Goal: Information Seeking & Learning: Learn about a topic

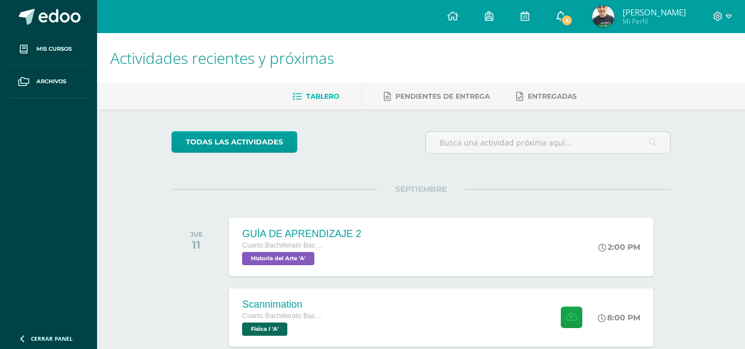
click at [573, 19] on span "4" at bounding box center [567, 20] width 12 height 12
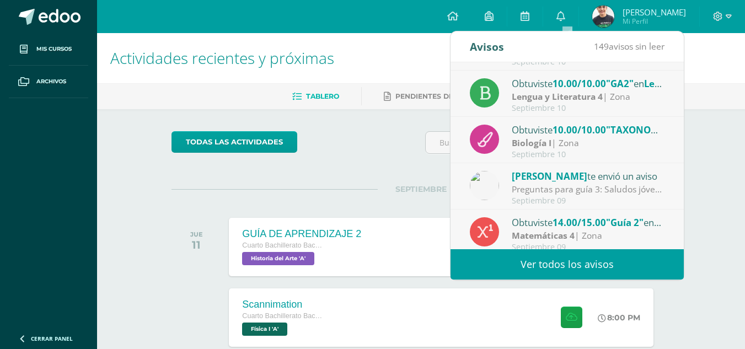
scroll to position [55, 0]
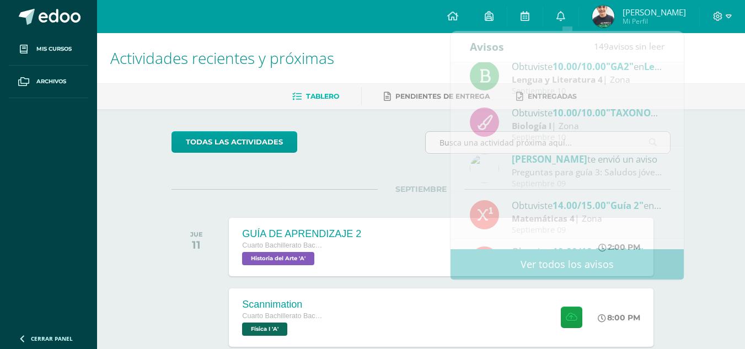
click at [698, 96] on ul "Tablero Pendientes de entrega Entregadas" at bounding box center [434, 96] width 648 height 18
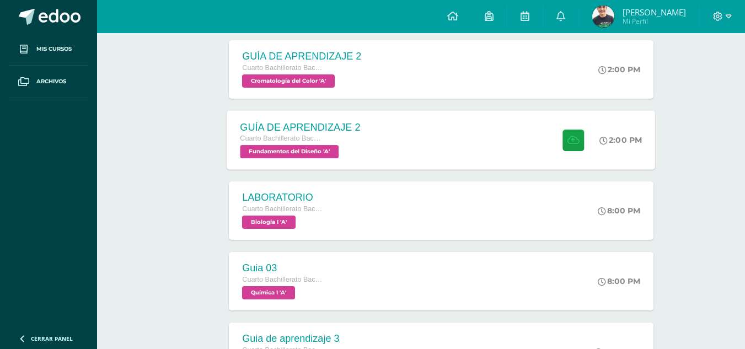
scroll to position [405, 0]
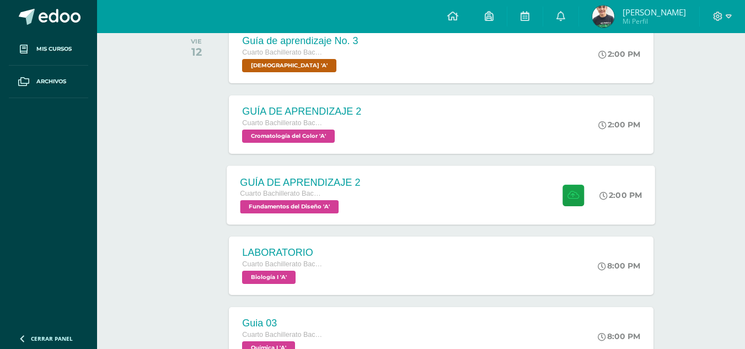
click at [360, 195] on div "GUÍA DE APRENDIZAJE 2 Cuarto Bachillerato Bachillerato en CCLL con Orientación …" at bounding box center [300, 195] width 147 height 59
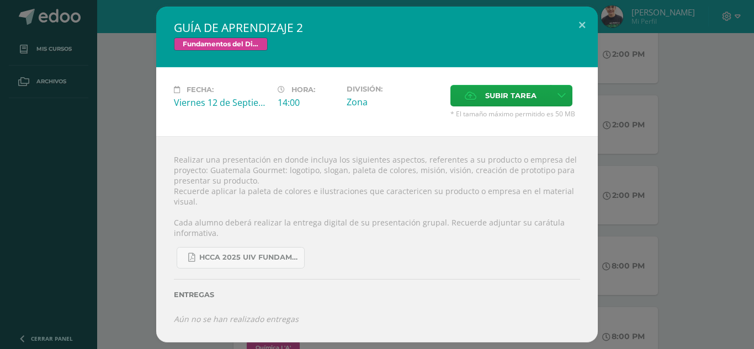
click at [602, 157] on div "GUÍA DE APRENDIZAJE 2 Fundamentos del Diseño Fecha: [DATE] Hora: 14:00 División:" at bounding box center [376, 175] width 745 height 336
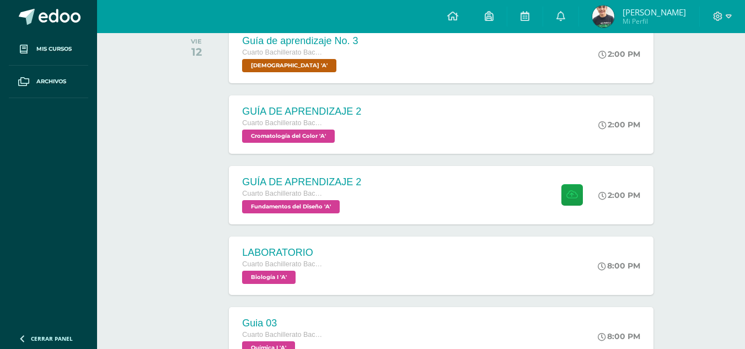
click at [599, 133] on div "2:00 PM" at bounding box center [624, 124] width 57 height 58
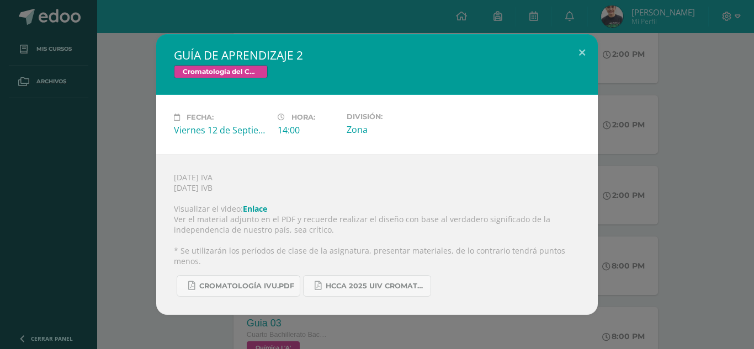
click at [621, 137] on div "GUÍA DE APRENDIZAJE 2 Cromatología del Color Fecha: Viernes 12 de Septiembre Ho…" at bounding box center [376, 174] width 745 height 281
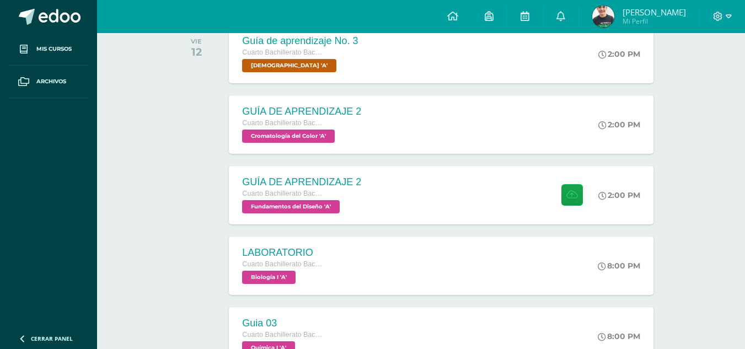
drag, startPoint x: 118, startPoint y: 117, endPoint x: 127, endPoint y: 122, distance: 10.9
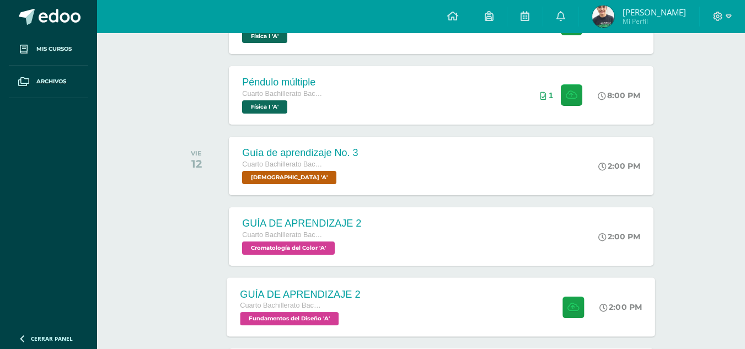
scroll to position [350, 0]
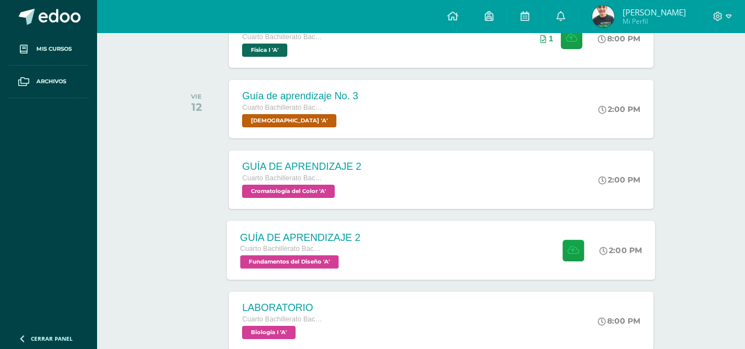
click at [350, 231] on div "GUÍA DE APRENDIZAJE 2 Cuarto Bachillerato Bachillerato en CCLL con Orientación …" at bounding box center [300, 250] width 147 height 59
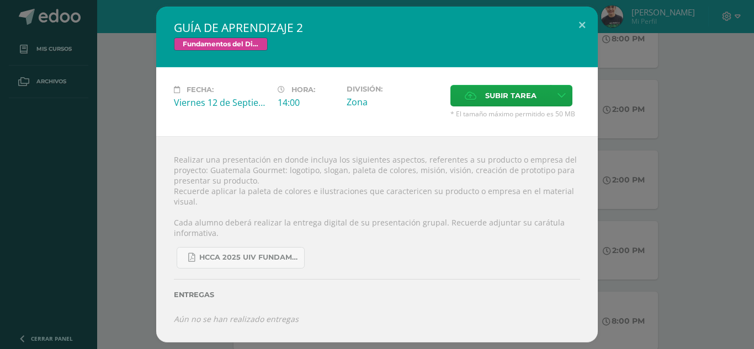
click at [626, 154] on div "GUÍA DE APRENDIZAJE 2 Fundamentos del Diseño Fecha: Viernes 12 de Septiembre Ho…" at bounding box center [376, 175] width 745 height 336
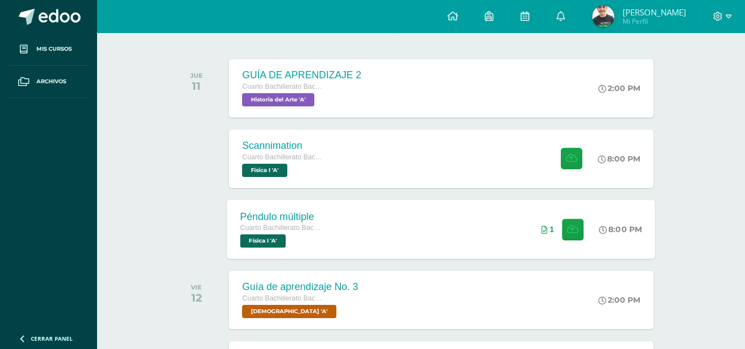
scroll to position [166, 0]
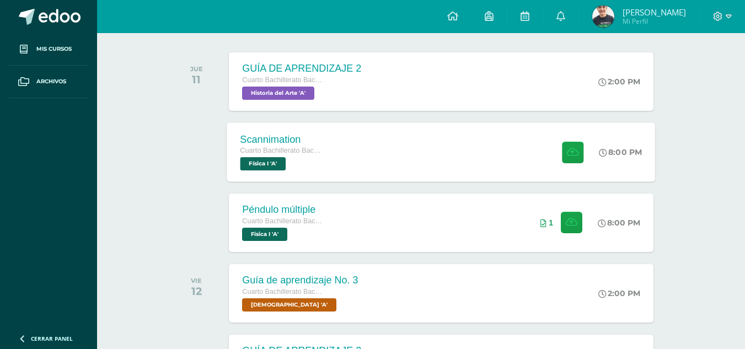
click at [428, 177] on div "Scannimation Cuarto Bachillerato Bachillerato en CCLL con Orientación en Diseño…" at bounding box center [441, 151] width 429 height 59
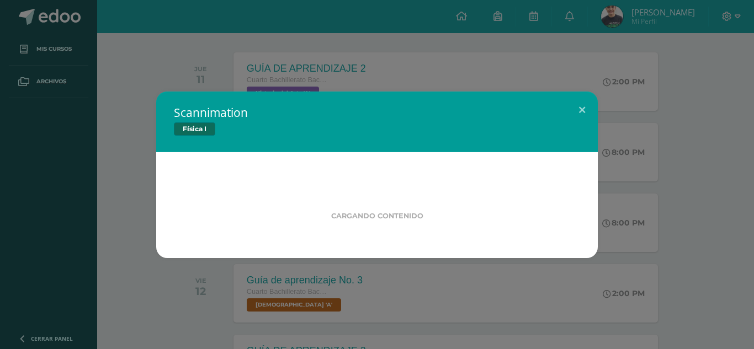
click at [685, 181] on div "Scannimation Física I Cargando contenido" at bounding box center [376, 175] width 745 height 167
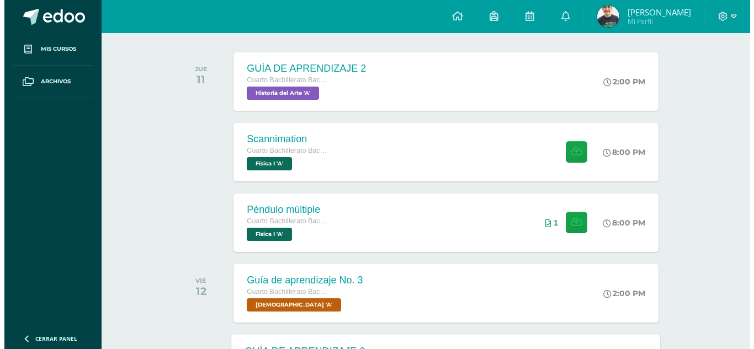
scroll to position [386, 0]
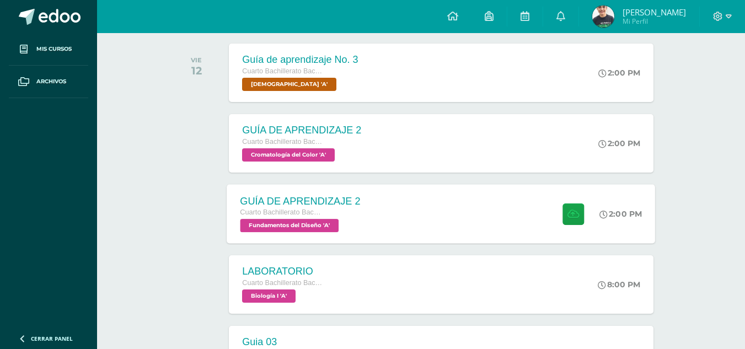
click at [413, 221] on div "GUÍA DE APRENDIZAJE 2 Cuarto Bachillerato Bachillerato en CCLL con Orientación …" at bounding box center [441, 213] width 429 height 59
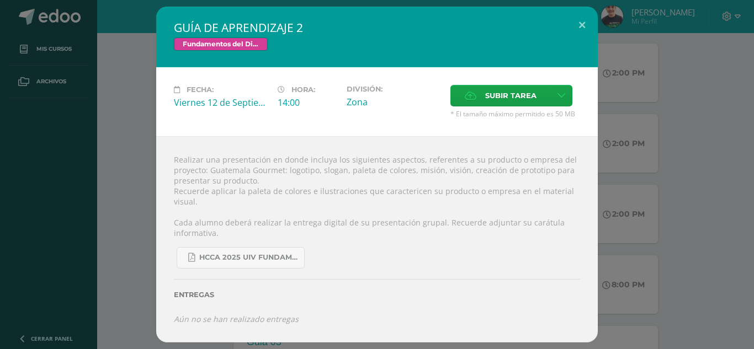
click at [711, 99] on div "GUÍA DE APRENDIZAJE 2 Fundamentos del Diseño Fecha: Viernes 12 de Septiembre Ho…" at bounding box center [376, 175] width 745 height 336
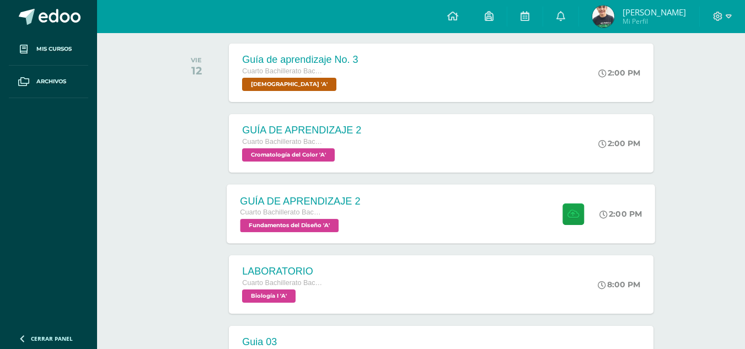
click at [299, 214] on span "Cuarto Bachillerato Bachillerato en CCLL con Orientación en Diseño Gráfico" at bounding box center [283, 213] width 84 height 8
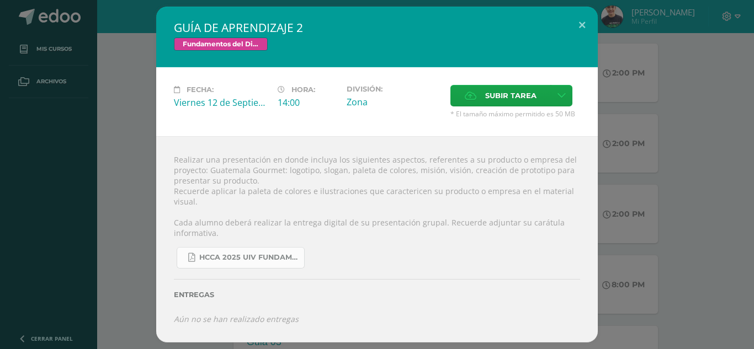
click at [248, 258] on span "HCCA 2025 UIV FUNDAMENTOS DEL DISEÑO.docx (3).pdf" at bounding box center [248, 257] width 99 height 9
click at [653, 91] on div "GUÍA DE APRENDIZAJE 2 Fundamentos del Diseño Fecha: Viernes 12 de Septiembre Ho…" at bounding box center [376, 175] width 745 height 336
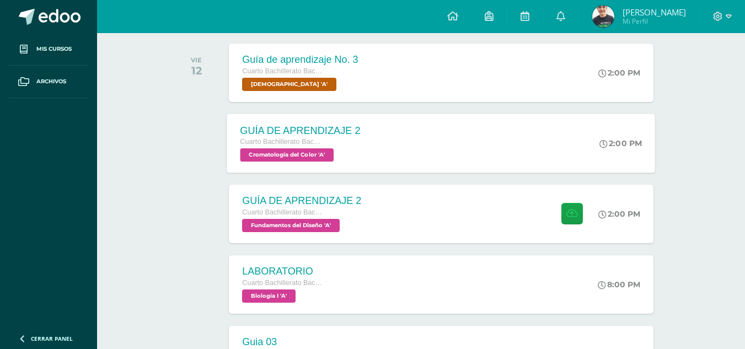
click at [371, 144] on div "GUÍA DE APRENDIZAJE 2 Cuarto Bachillerato Bachillerato en CCLL con Orientación …" at bounding box center [300, 143] width 147 height 59
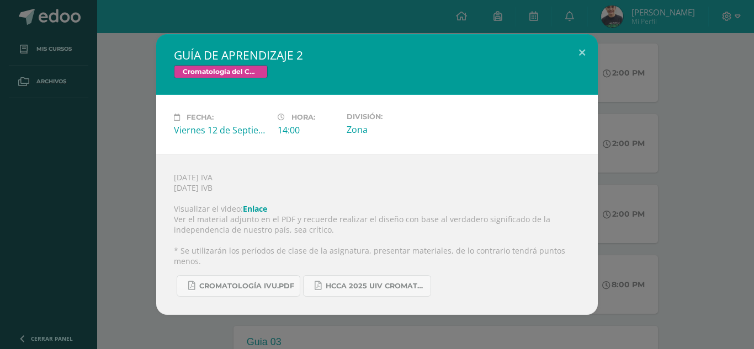
click at [712, 147] on div "GUÍA DE APRENDIZAJE 2 Cromatología del Color Fecha: Viernes 12 de Septiembre Ho…" at bounding box center [376, 174] width 745 height 281
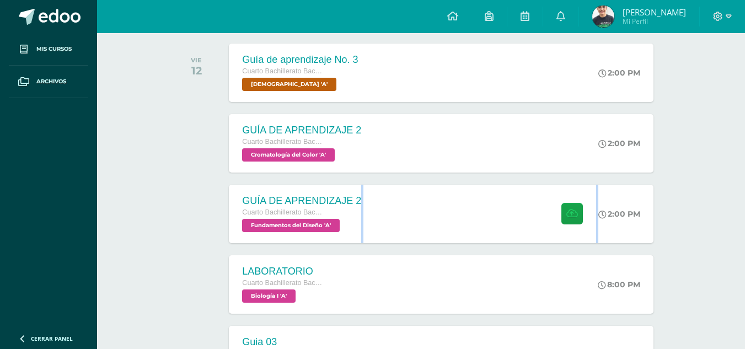
click at [404, 207] on div "GUÍA DE APRENDIZAJE 2 Cuarto Bachillerato Bachillerato en CCLL con Orientación …" at bounding box center [441, 214] width 424 height 58
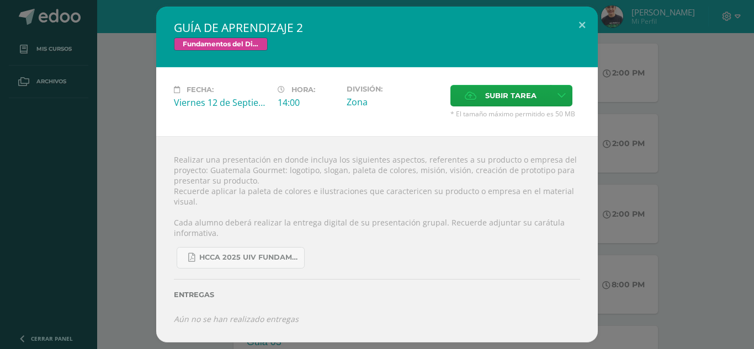
click at [534, 195] on div "Realizar una presentación en donde incluya los siguientes aspectos, referentes …" at bounding box center [376, 239] width 441 height 206
click at [73, 172] on div "GUÍA DE APRENDIZAJE 2 Fundamentos del Diseño Fecha: Viernes 12 de Septiembre Ho…" at bounding box center [376, 175] width 745 height 336
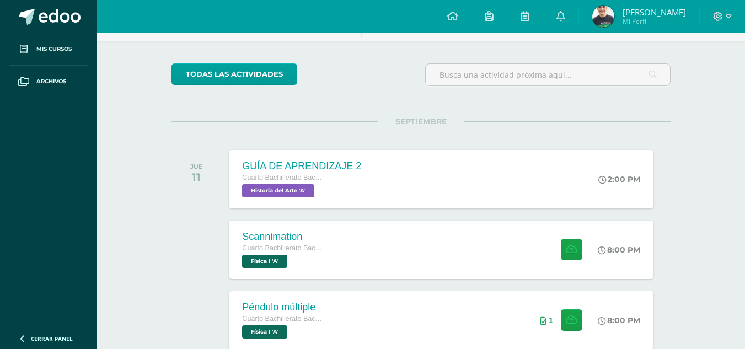
scroll to position [0, 0]
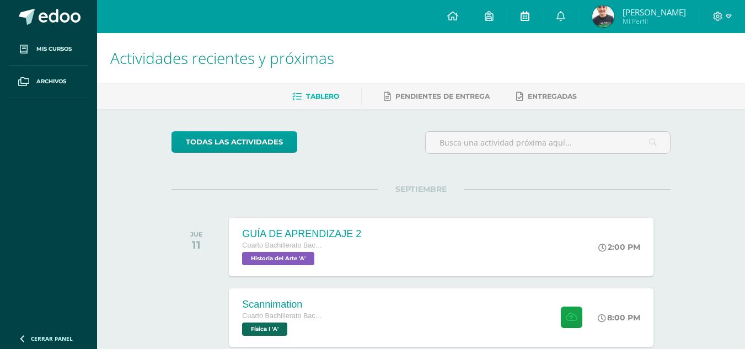
click at [530, 12] on icon at bounding box center [525, 16] width 9 height 10
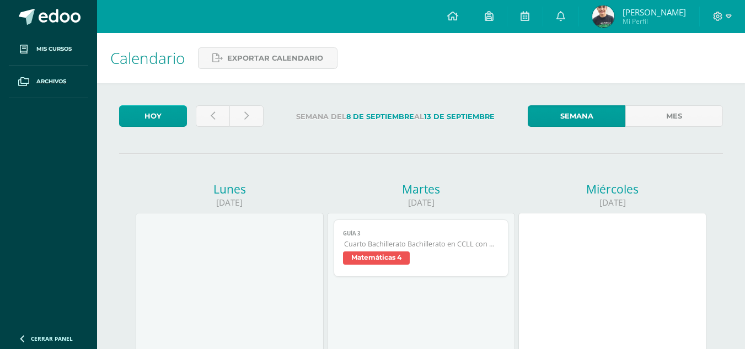
click at [452, 259] on span "Matemáticas 4" at bounding box center [421, 260] width 156 height 16
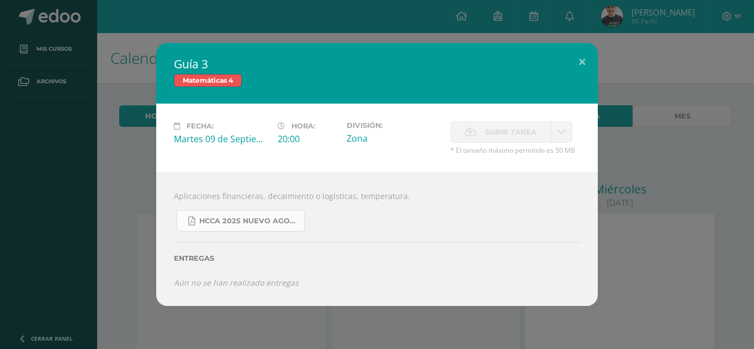
click at [238, 227] on link "HCCA 2025 nuevo agosto 4ta matemáticas.pdf" at bounding box center [241, 221] width 128 height 22
click at [92, 130] on div "Guía 3 Matemáticas 4 Fecha: Martes 09 de Septiembre Hora: 20:00 División: Zona …" at bounding box center [376, 174] width 745 height 263
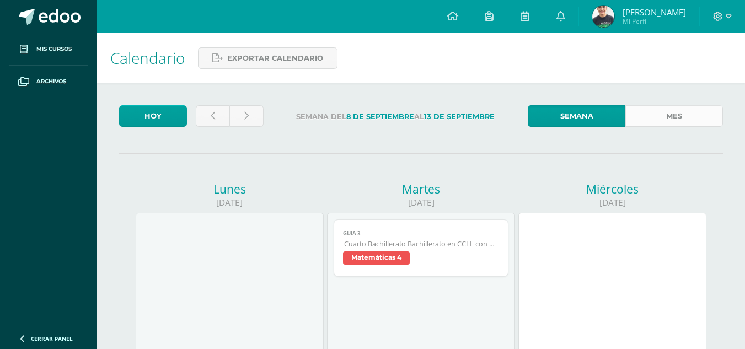
click at [688, 118] on link "Mes" at bounding box center [675, 116] width 98 height 22
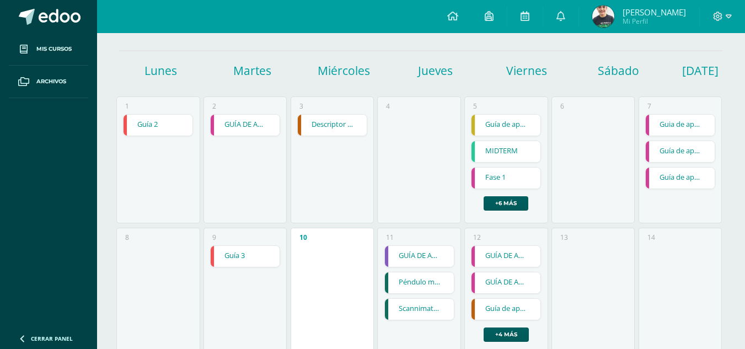
scroll to position [110, 0]
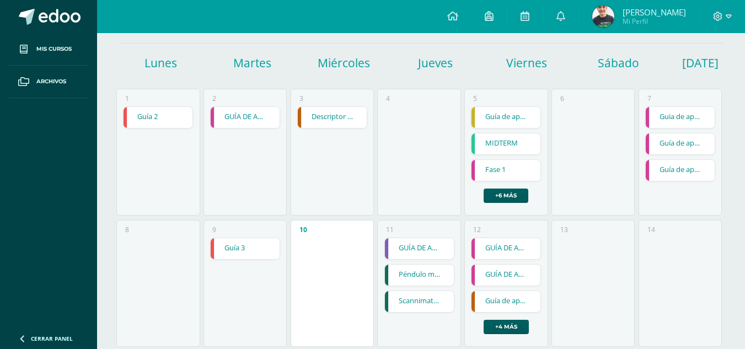
click at [125, 121] on link at bounding box center [126, 117] width 4 height 21
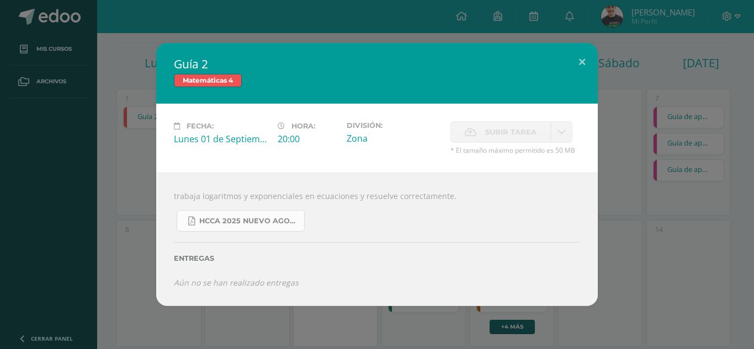
click at [258, 228] on link "HCCA 2025 nuevo agosto 4ta matemáticas.pdf" at bounding box center [241, 221] width 128 height 22
click at [83, 117] on div "Guía 2 Matemáticas 4 Fecha: [DATE] Hora: 20:00 División: Zona Subir tarea Cance…" at bounding box center [376, 174] width 745 height 263
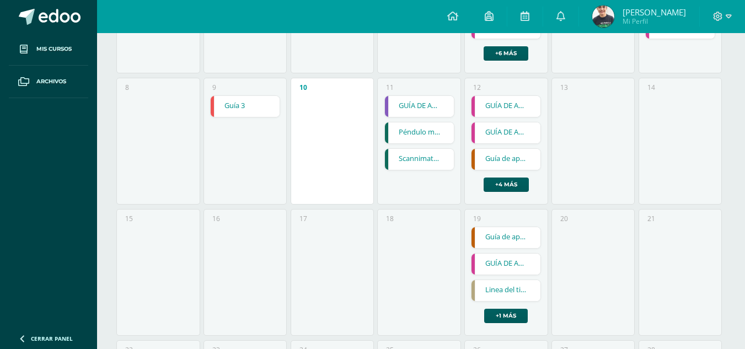
scroll to position [142, 0]
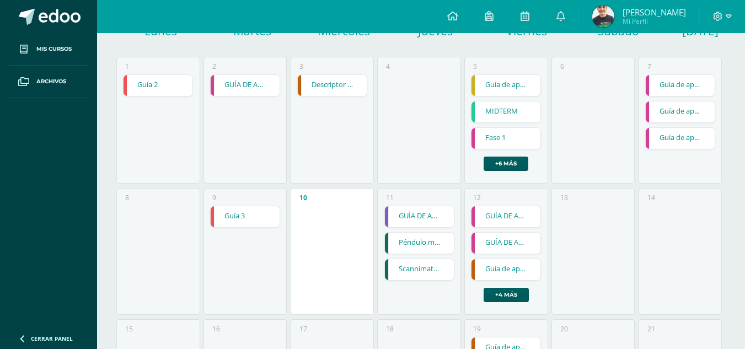
click at [519, 303] on div "12 GUÍA DE APRENDIZAJE 2 GUÍA DE APRENDIZAJE 2 Fundamentos del Diseño Cargando …" at bounding box center [506, 251] width 83 height 127
click at [526, 297] on link "+4 más" at bounding box center [506, 295] width 45 height 14
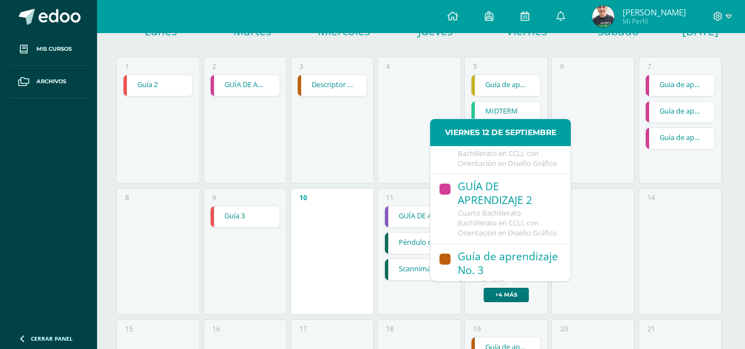
scroll to position [0, 0]
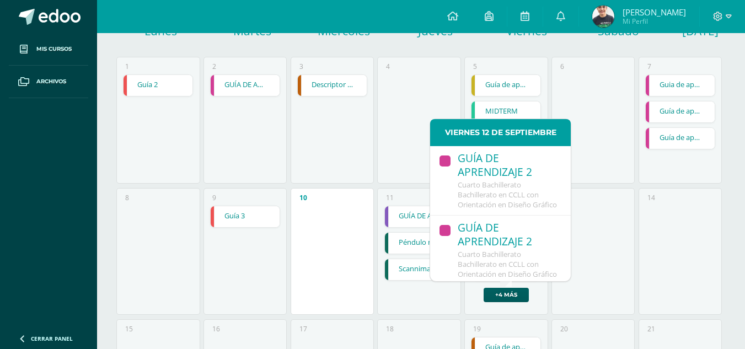
click at [264, 164] on div "2 GUÍA DE APRENDIZAJE 1 GUÍA DE APRENDIZAJE 1 Fundamentos del Diseño Cargando c…" at bounding box center [245, 120] width 83 height 127
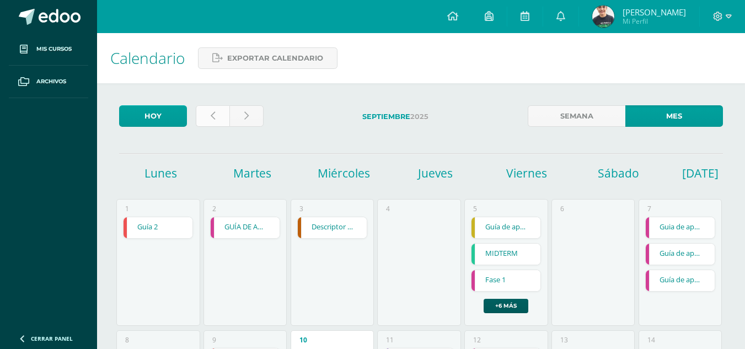
click at [216, 113] on link at bounding box center [213, 116] width 34 height 22
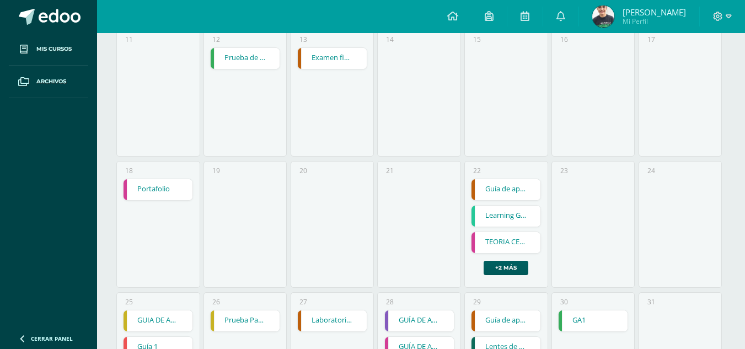
scroll to position [529, 0]
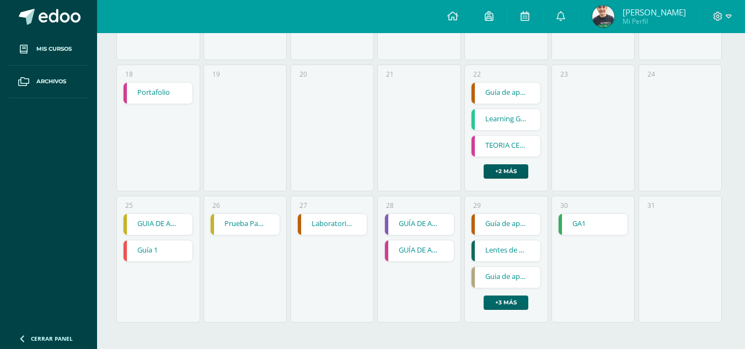
click at [493, 309] on link "+3 más" at bounding box center [506, 303] width 45 height 14
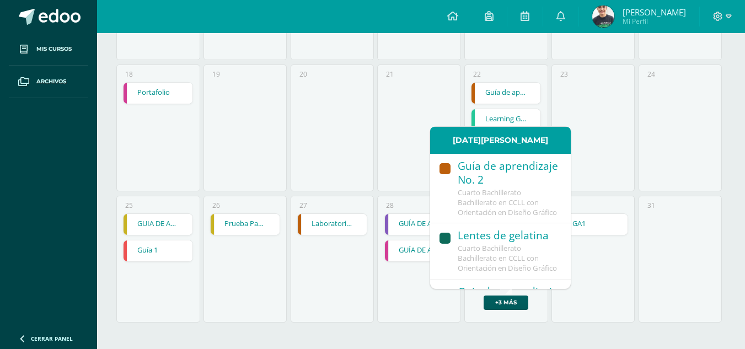
click at [130, 258] on link "Guía 1" at bounding box center [158, 251] width 69 height 21
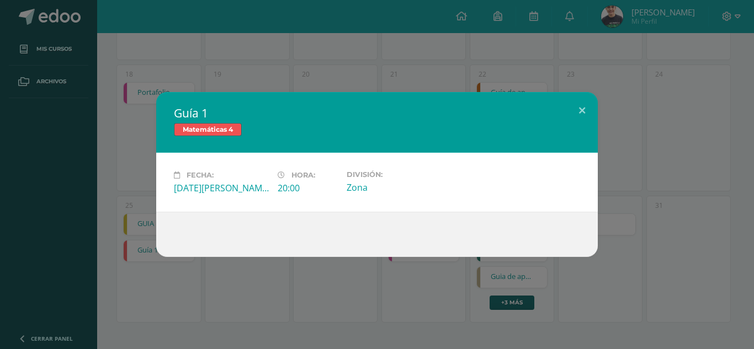
click at [116, 140] on div "Guía 1 Matemáticas 4 Fecha: Lunes 25 de Agosto Hora: 20:00 División: Zona" at bounding box center [376, 174] width 745 height 165
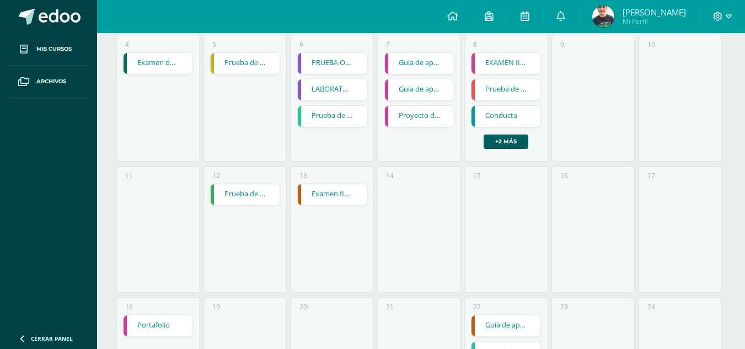
scroll to position [253, 0]
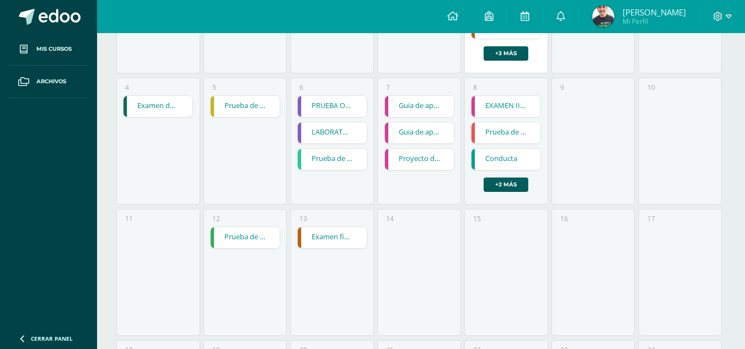
click at [512, 133] on link "Prueba de logro" at bounding box center [506, 132] width 69 height 21
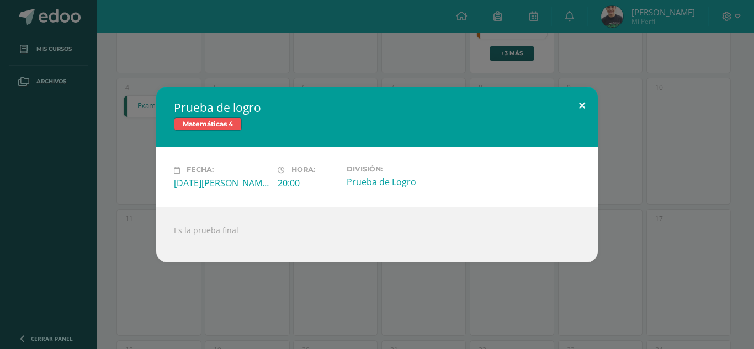
click at [586, 115] on button at bounding box center [581, 106] width 31 height 38
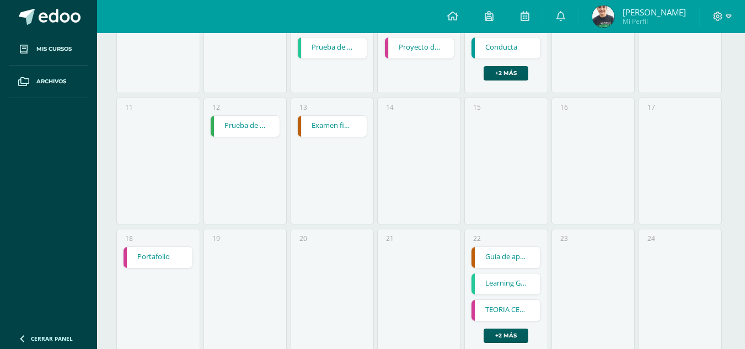
scroll to position [473, 0]
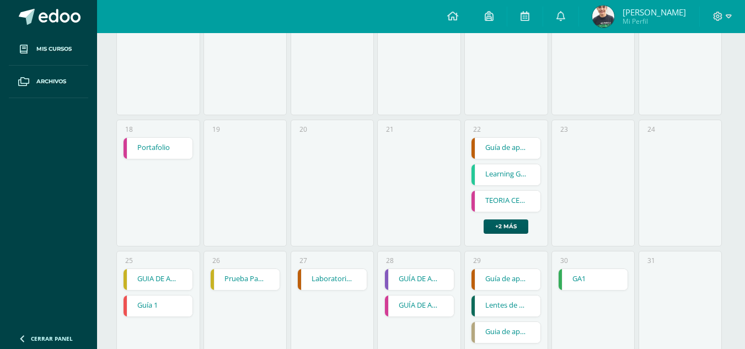
click at [522, 237] on div "22 Guía de aprendizaje No. 1 Guía de aprendizaje No. 1 Biblia Cargando contenid…" at bounding box center [506, 183] width 83 height 127
click at [492, 223] on link "+2 más" at bounding box center [506, 227] width 45 height 14
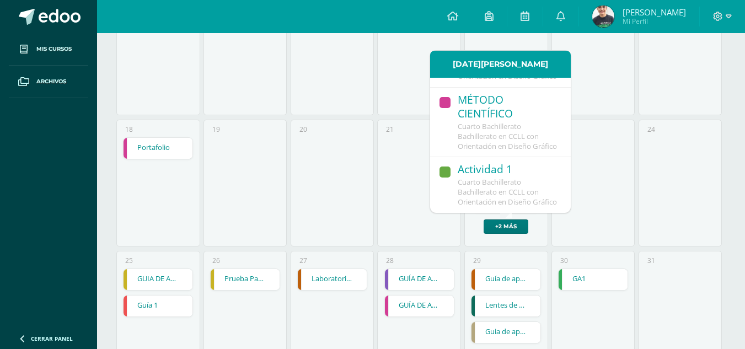
scroll to position [529, 0]
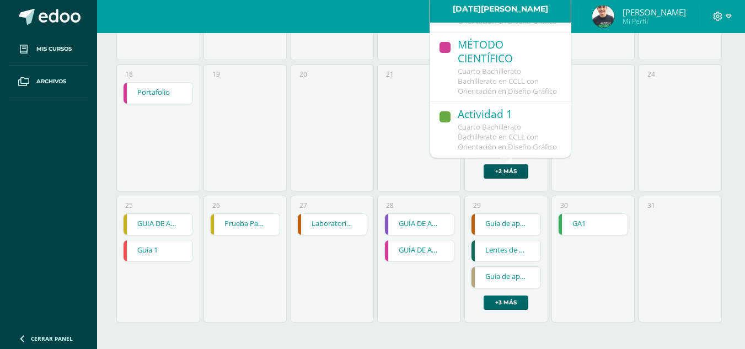
click at [515, 304] on link "+3 más" at bounding box center [506, 303] width 45 height 14
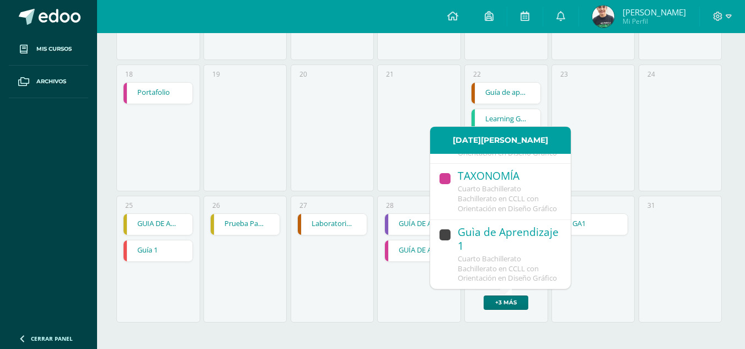
scroll to position [300, 0]
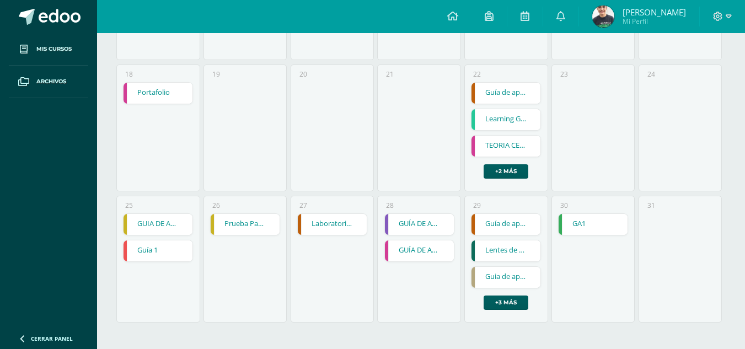
click at [590, 198] on div "30 GA1 GA1 Lengua y Literatura 4 Cargando contenido" at bounding box center [593, 259] width 83 height 127
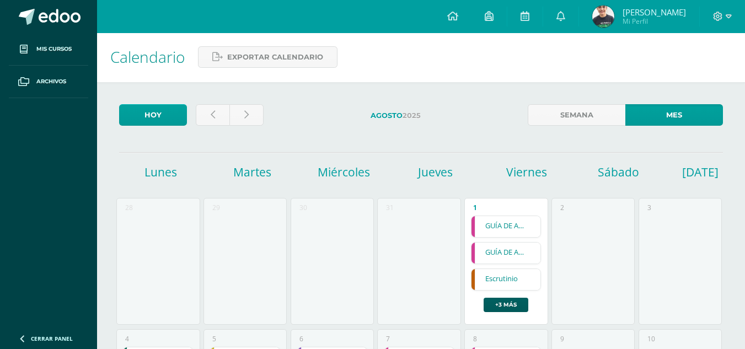
scroll to position [0, 0]
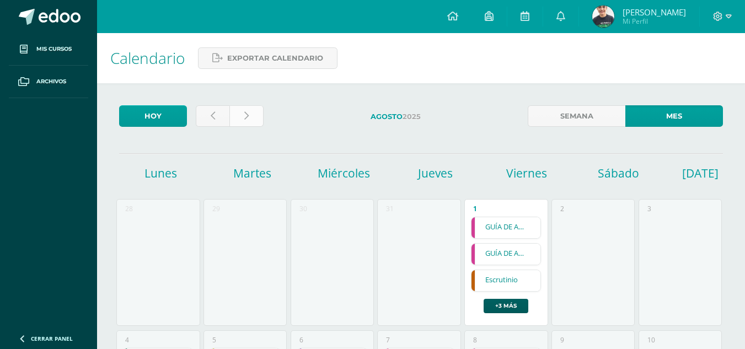
click at [244, 115] on icon at bounding box center [246, 115] width 4 height 9
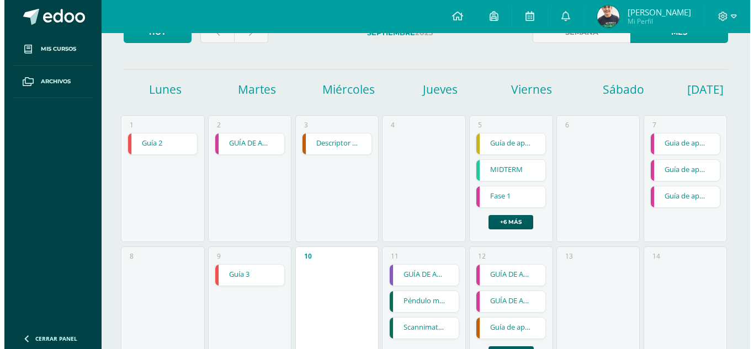
scroll to position [110, 0]
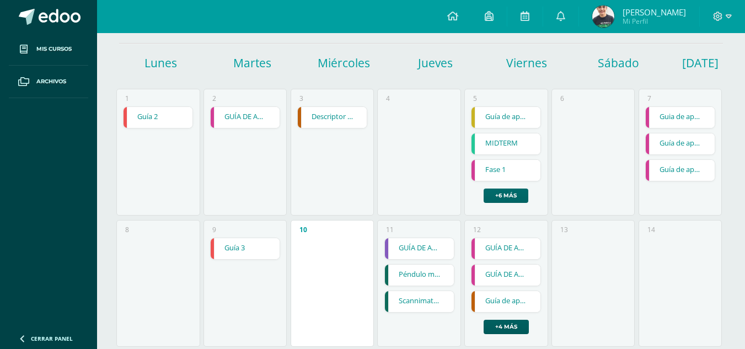
click at [505, 199] on link "+6 más" at bounding box center [506, 196] width 45 height 14
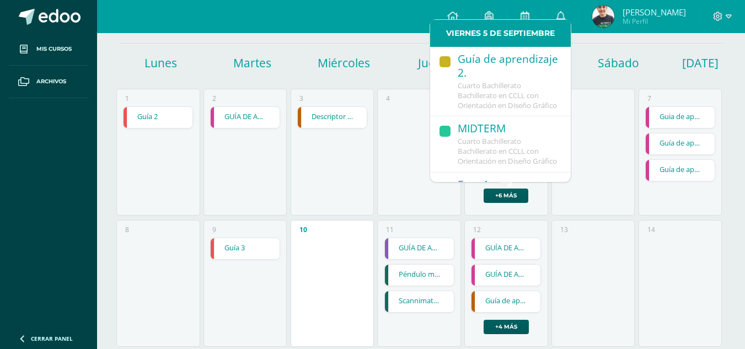
click at [167, 103] on div "1 Guía 2 Guía 2 Matemáticas 4 Cargando contenido" at bounding box center [157, 152] width 83 height 127
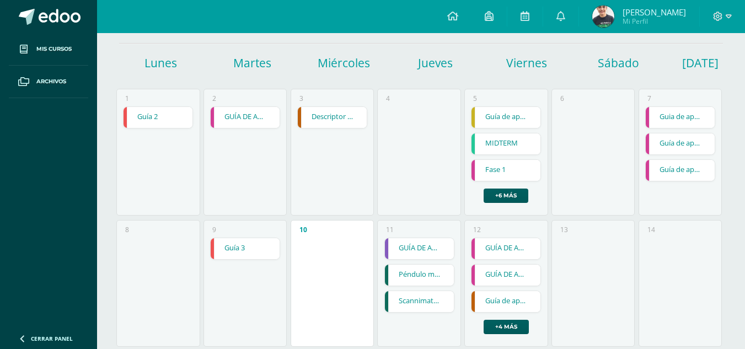
click at [157, 118] on link "Guía 2" at bounding box center [158, 117] width 69 height 21
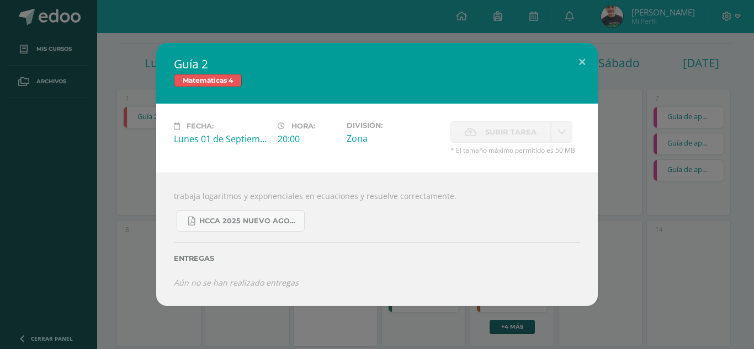
click at [147, 202] on div "Guía 2 Matemáticas 4 Fecha: [DATE] Hora: 20:00 División: Zona Subir tarea Cance…" at bounding box center [376, 174] width 745 height 263
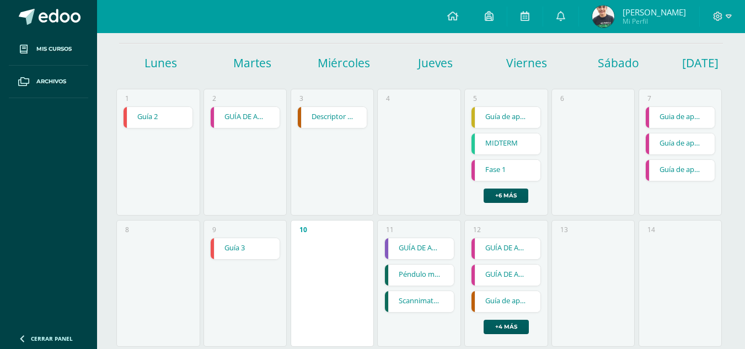
click at [236, 252] on link "Guía 3" at bounding box center [245, 248] width 69 height 21
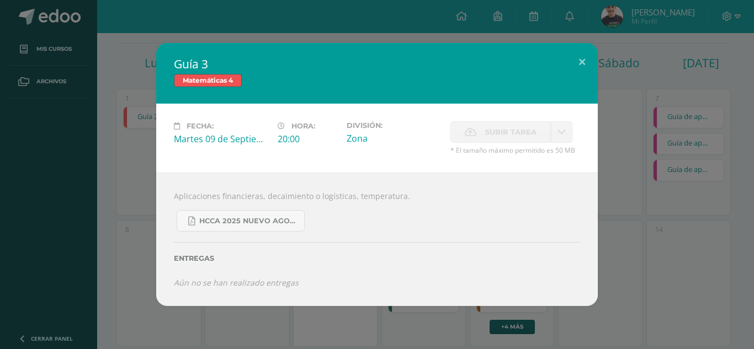
click at [691, 214] on div "Guía 3 Matemáticas 4 Fecha: [DATE] Hora: 20:00 División: Zona Subir tarea Cance…" at bounding box center [376, 174] width 745 height 263
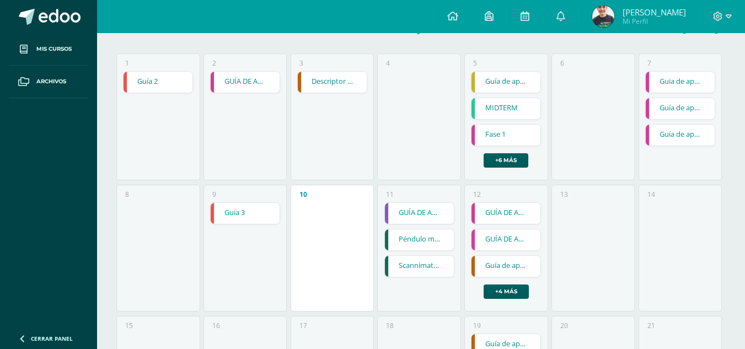
scroll to position [166, 0]
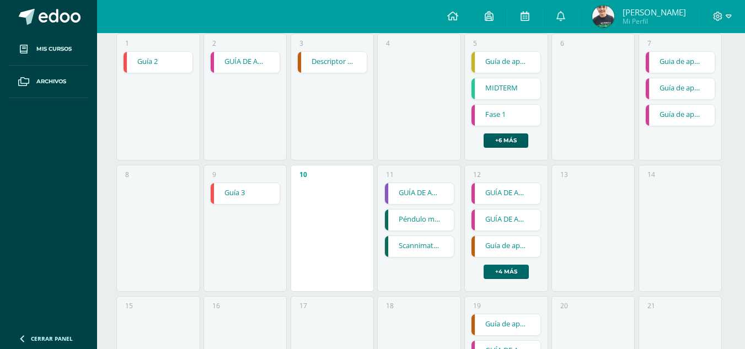
click at [511, 277] on link "+4 más" at bounding box center [506, 272] width 45 height 14
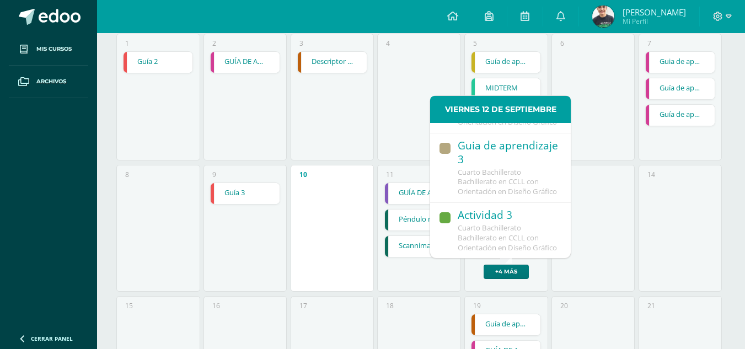
scroll to position [380, 0]
click at [612, 180] on div "13" at bounding box center [593, 228] width 83 height 127
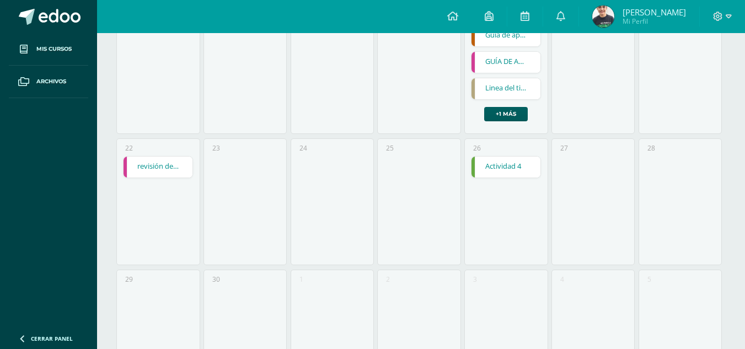
scroll to position [386, 0]
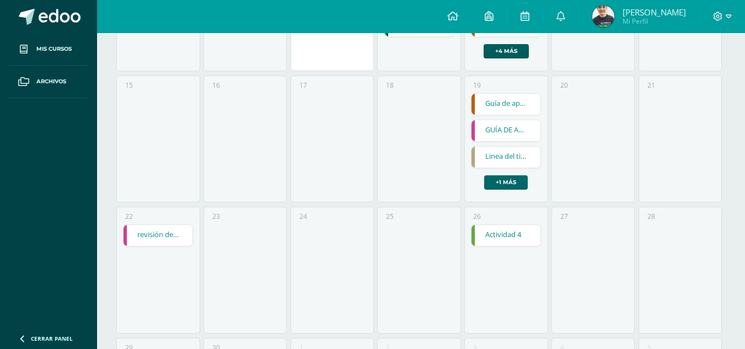
click at [518, 185] on link "+1 más" at bounding box center [506, 182] width 44 height 14
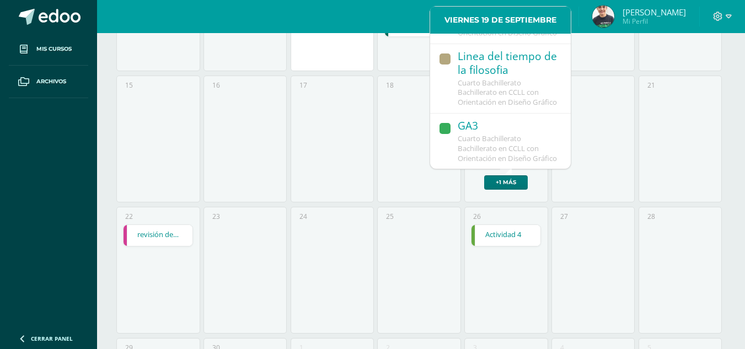
scroll to position [168, 0]
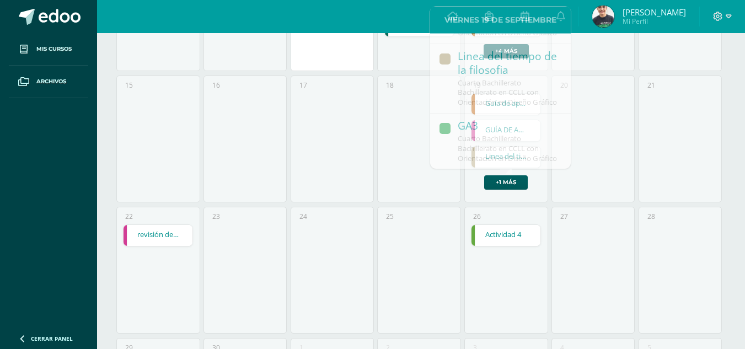
click at [621, 162] on div "20" at bounding box center [593, 139] width 83 height 127
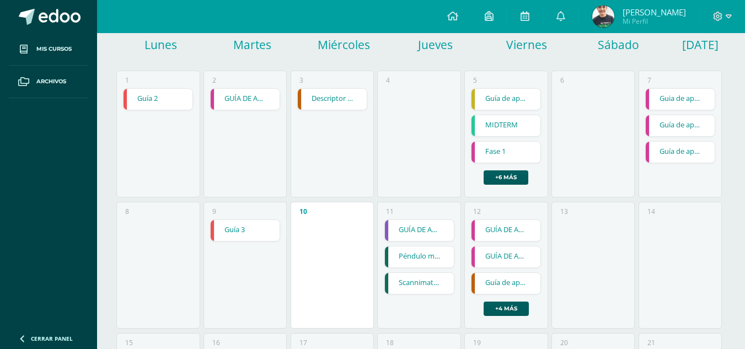
scroll to position [110, 0]
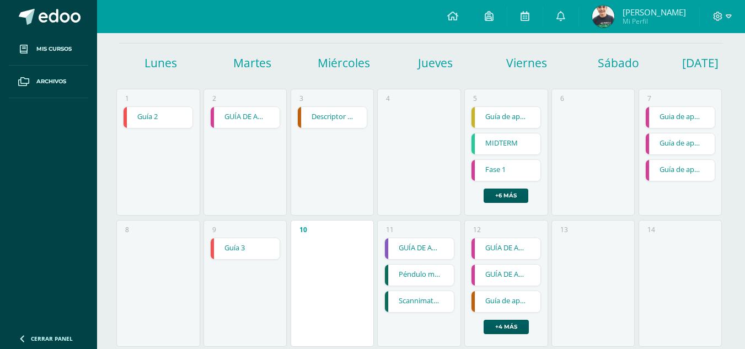
click at [343, 120] on link "Descriptor de puestoq" at bounding box center [332, 117] width 69 height 21
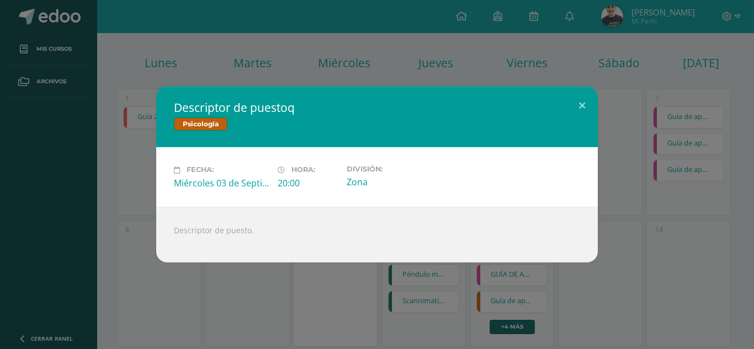
click at [703, 173] on div "Descriptor de puestoq Psicología Fecha: [DATE] Hora: 20:00 División: Zona Descr…" at bounding box center [376, 174] width 745 height 175
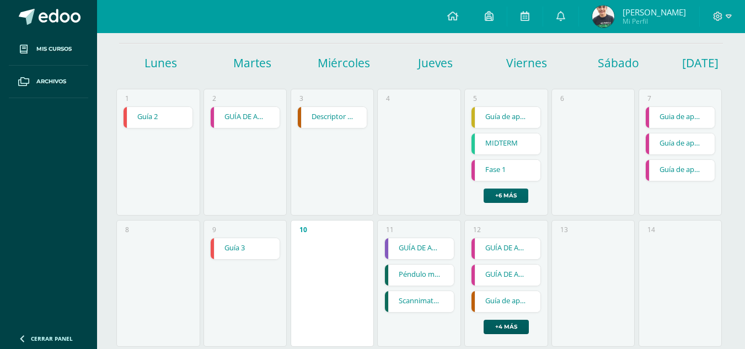
click at [516, 196] on link "+6 más" at bounding box center [506, 196] width 45 height 14
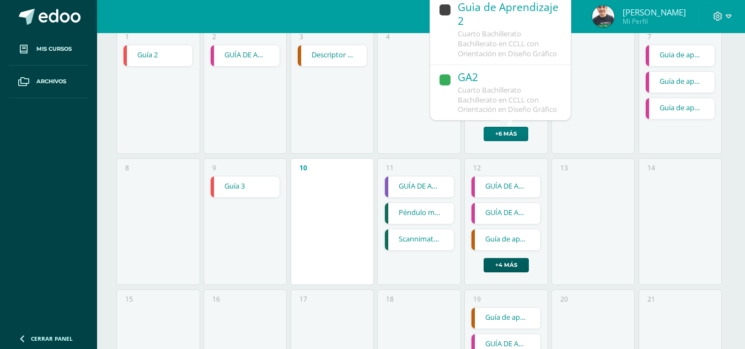
scroll to position [221, 0]
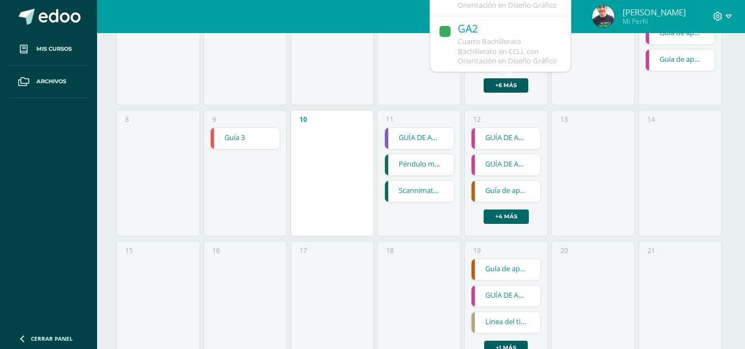
click at [516, 220] on link "+4 más" at bounding box center [506, 217] width 45 height 14
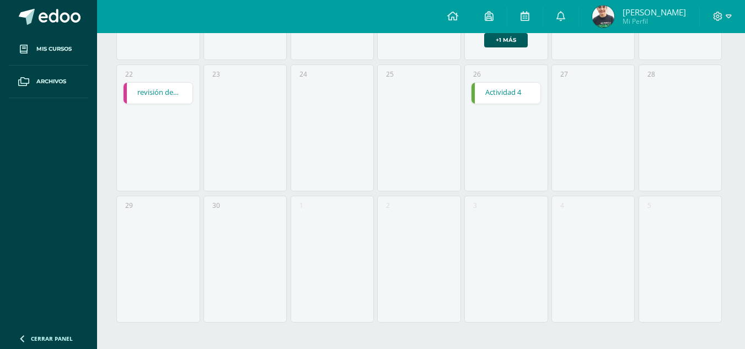
scroll to position [198, 0]
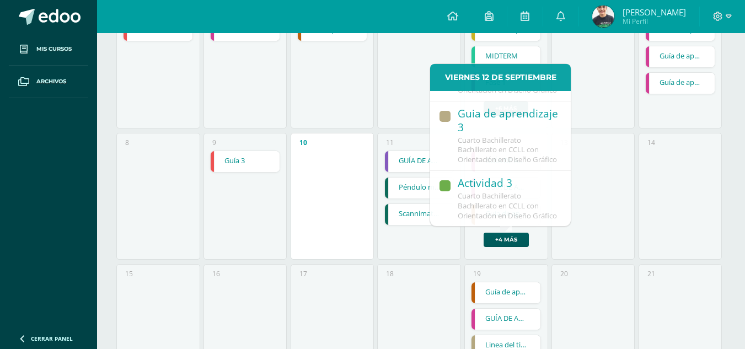
click at [316, 265] on div "17" at bounding box center [332, 327] width 83 height 127
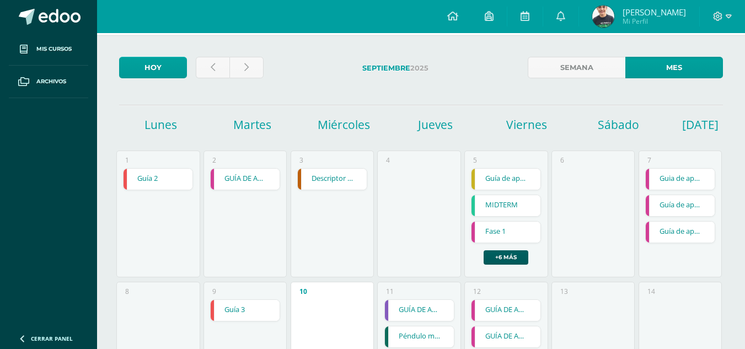
scroll to position [0, 0]
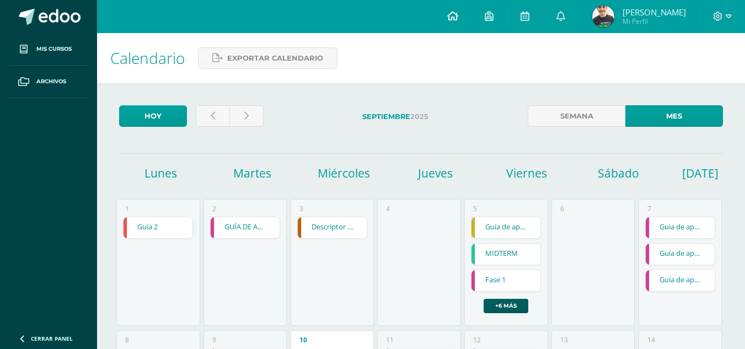
click at [461, 24] on link at bounding box center [453, 16] width 38 height 33
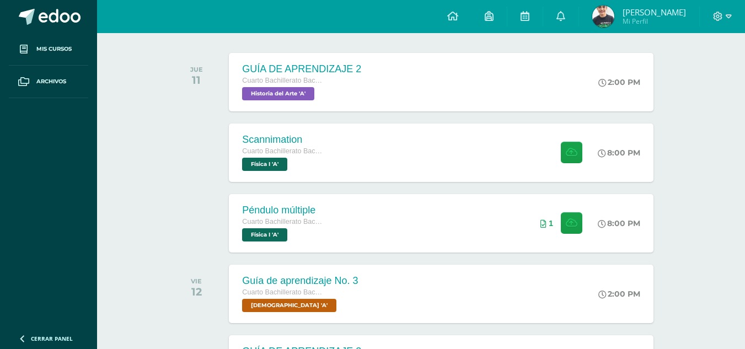
scroll to position [166, 0]
click at [506, 158] on div "Scannimation Cuarto Bachillerato Bachillerato en CCLL con Orientación en Diseño…" at bounding box center [441, 151] width 429 height 59
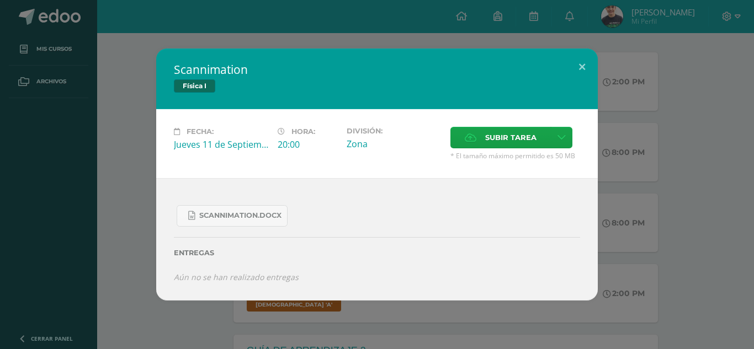
click at [717, 100] on div "Scannimation Física I Fecha: [DATE] Hora: 20:00 División: Zona Cancelar" at bounding box center [376, 175] width 745 height 252
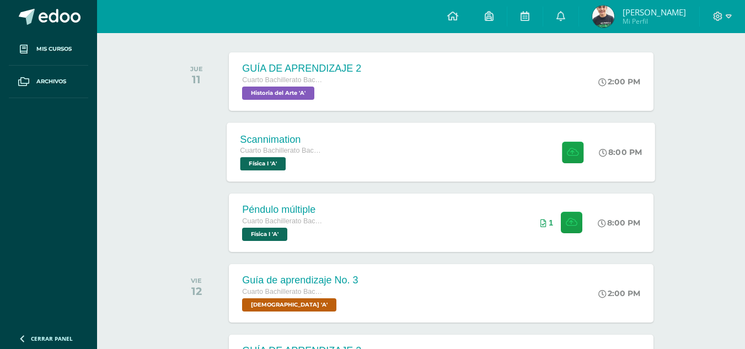
click at [459, 150] on div "Scannimation Cuarto Bachillerato Bachillerato en CCLL con Orientación en Diseño…" at bounding box center [441, 151] width 429 height 59
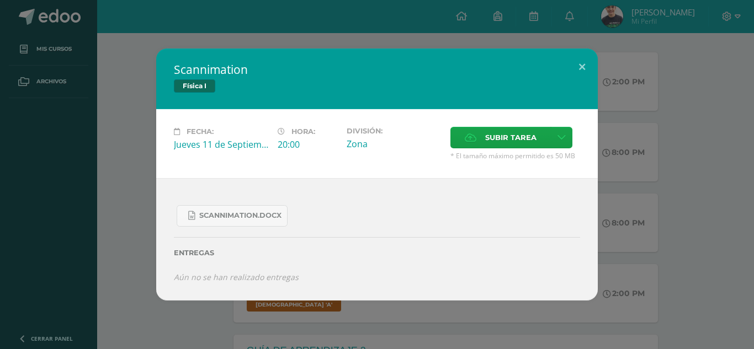
click at [722, 173] on div "Scannimation Física I Fecha: [DATE] Hora: 20:00 División: Zona Cancelar" at bounding box center [376, 175] width 745 height 252
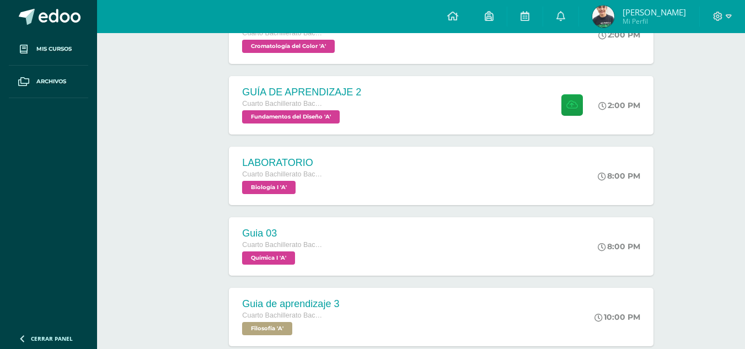
scroll to position [497, 0]
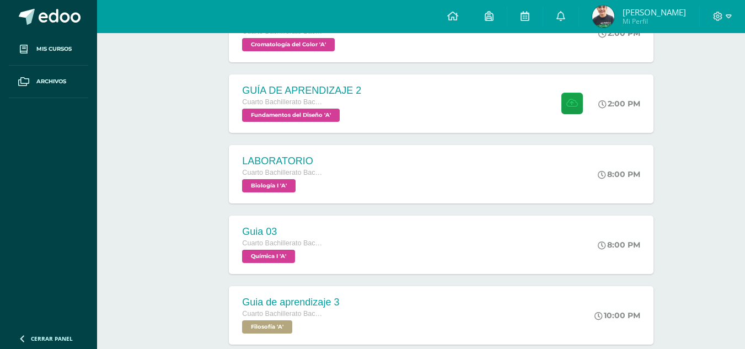
click at [292, 105] on span "Cuarto Bachillerato Bachillerato en CCLL con Orientación en Diseño Gráfico" at bounding box center [283, 102] width 83 height 8
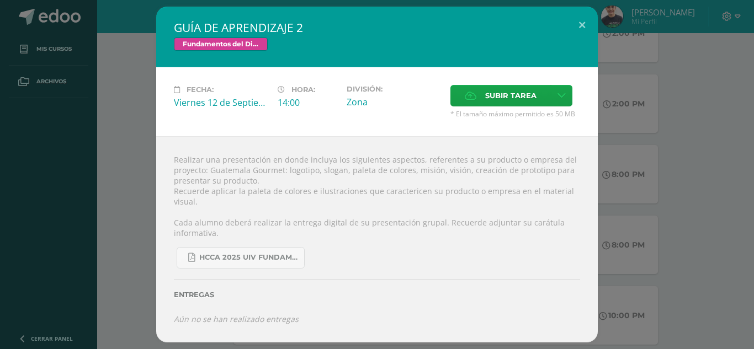
click at [659, 130] on div "GUÍA DE APRENDIZAJE 2 Fundamentos del Diseño Fecha: [DATE] Hora: 14:00 División:" at bounding box center [376, 175] width 745 height 336
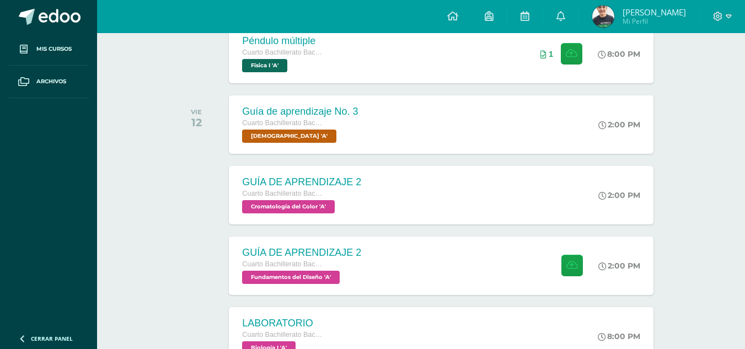
scroll to position [331, 0]
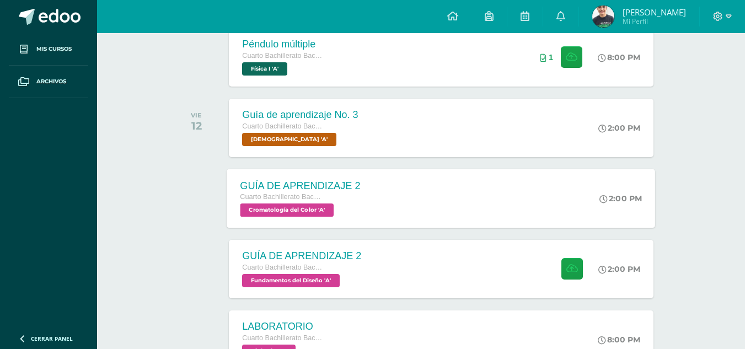
click at [467, 214] on div "GUÍA DE APRENDIZAJE 2 Cuarto Bachillerato Bachillerato en CCLL con Orientación …" at bounding box center [441, 198] width 429 height 59
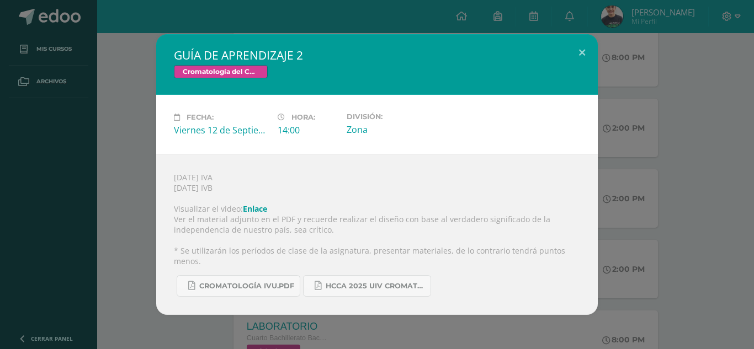
click at [620, 180] on div "GUÍA DE APRENDIZAJE 2 Cromatología del Color Fecha: [DATE] Hora: 14:00 División:" at bounding box center [376, 174] width 745 height 281
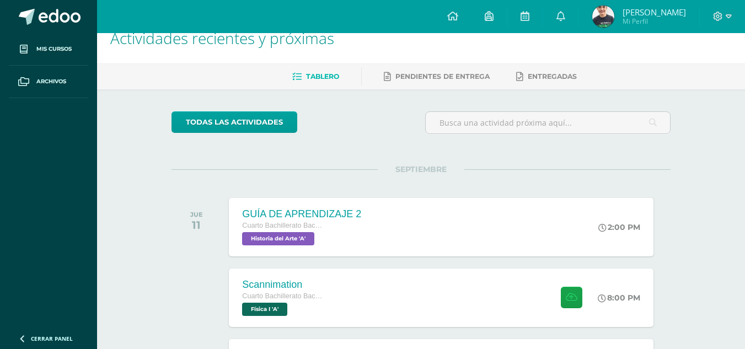
scroll to position [0, 0]
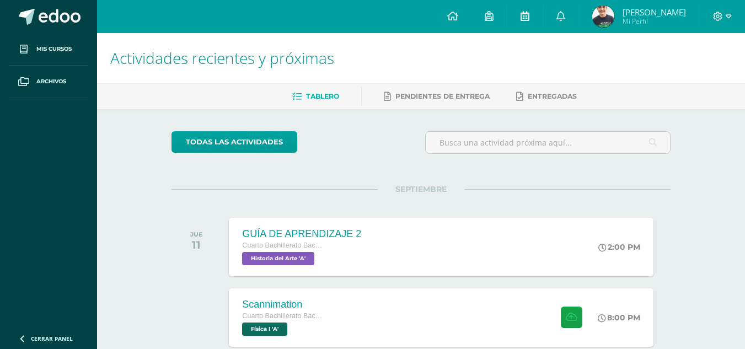
click at [527, 19] on icon at bounding box center [525, 16] width 9 height 10
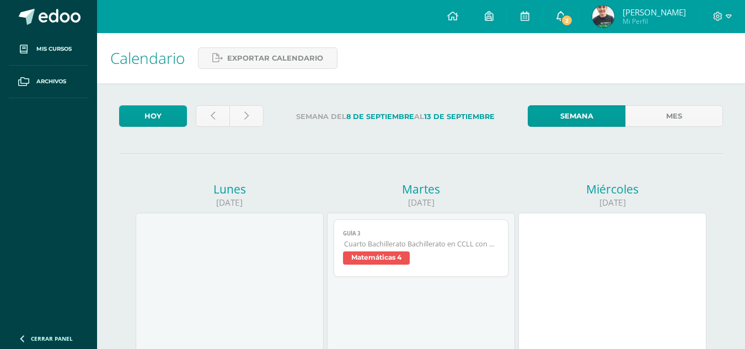
click at [563, 17] on icon at bounding box center [561, 16] width 9 height 10
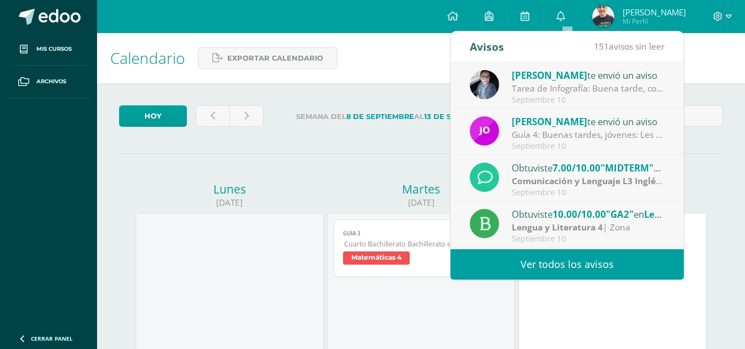
click at [611, 88] on div "Tarea de Infografía: Buena tarde, con preocupación he notado que algunos alumno…" at bounding box center [588, 88] width 153 height 13
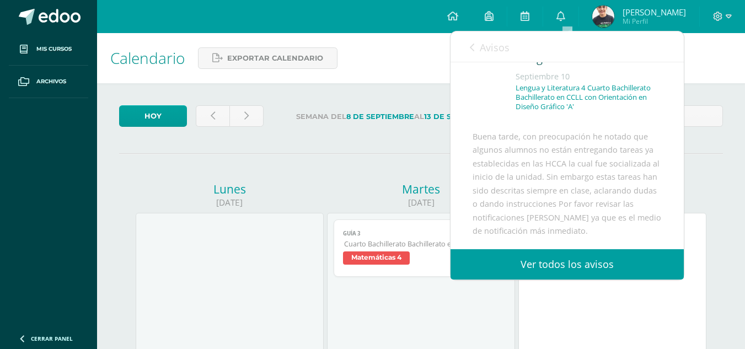
scroll to position [48, 0]
click at [479, 49] on link "Avisos" at bounding box center [490, 46] width 40 height 31
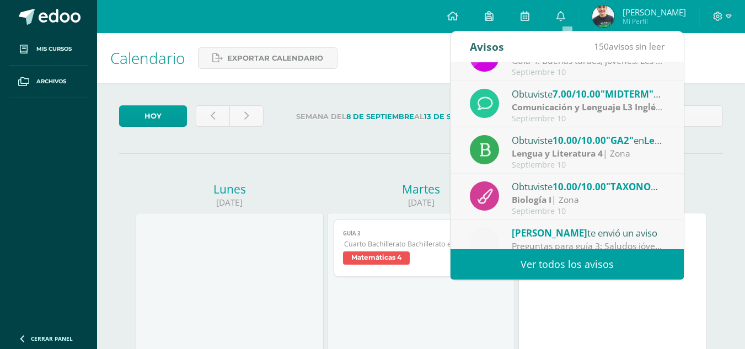
scroll to position [73, 0]
click at [594, 154] on strong "Lengua y Literatura 4" at bounding box center [557, 154] width 91 height 12
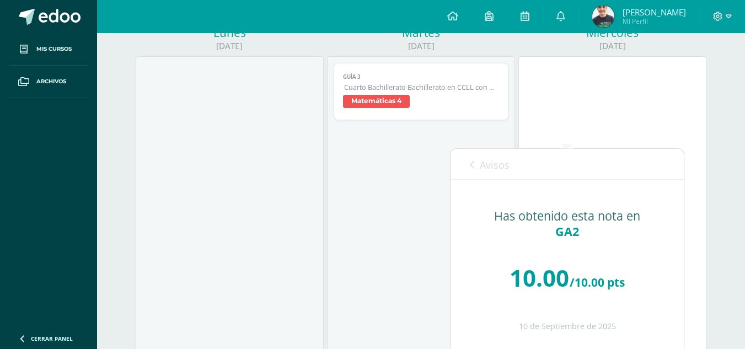
scroll to position [0, 0]
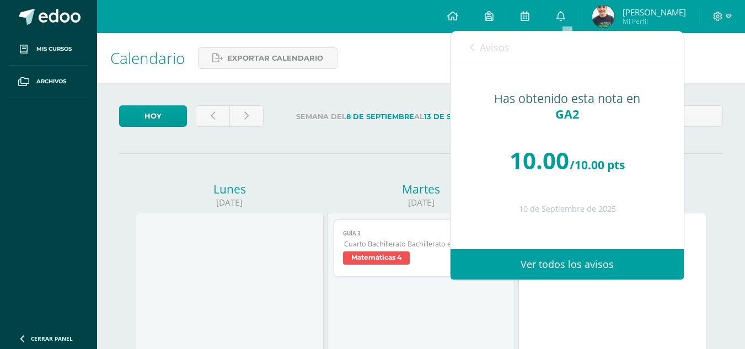
click at [345, 193] on div "Martes" at bounding box center [421, 189] width 188 height 15
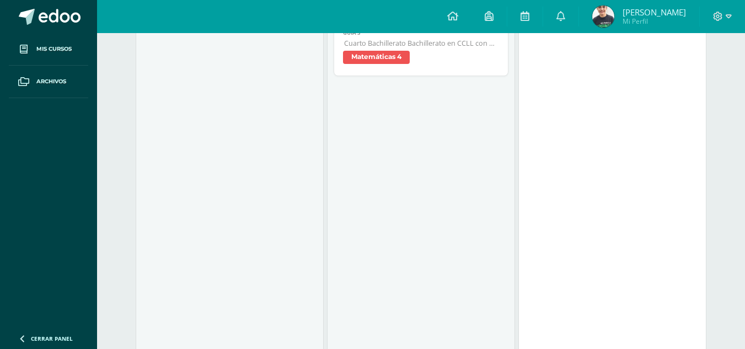
scroll to position [55, 0]
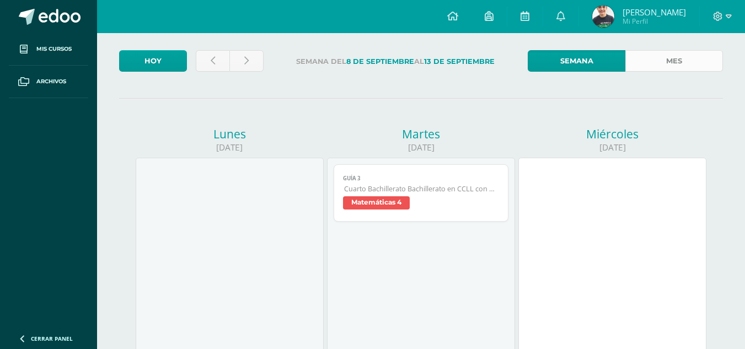
click at [643, 63] on link "Mes" at bounding box center [675, 61] width 98 height 22
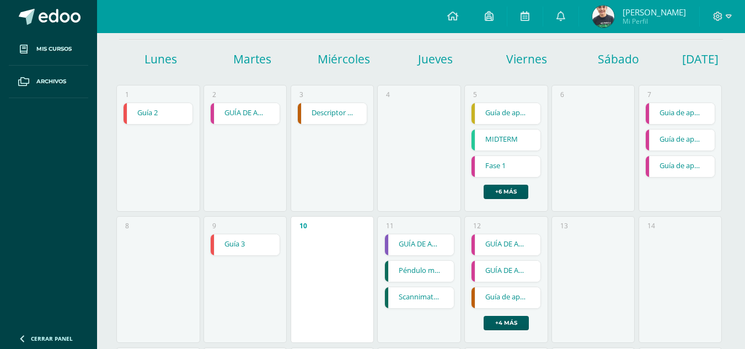
scroll to position [55, 0]
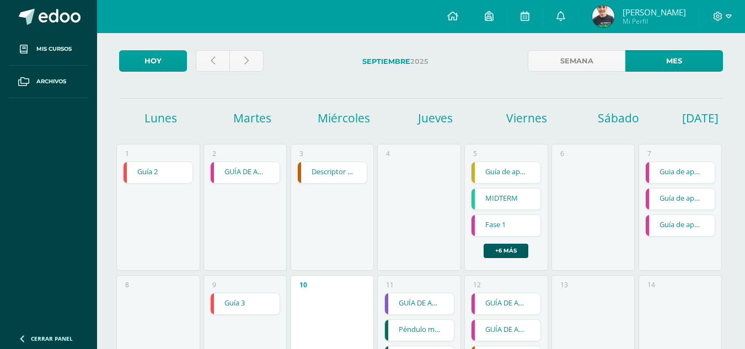
click at [510, 229] on link "Fase 1" at bounding box center [506, 225] width 69 height 21
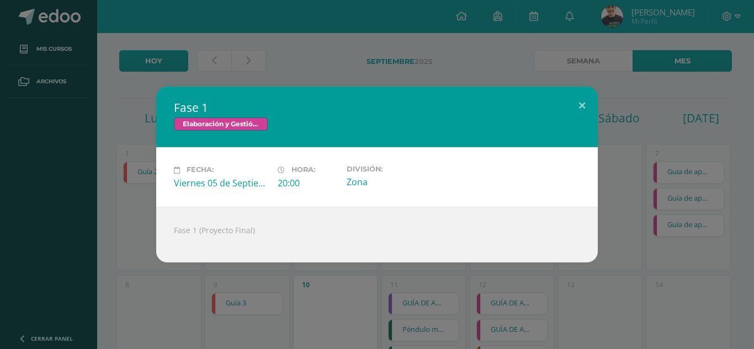
click at [730, 198] on div "Fase 1 Elaboración y Gestión de Proyectos Fecha: [DATE] Hora: 20:00 División: Z…" at bounding box center [376, 174] width 745 height 175
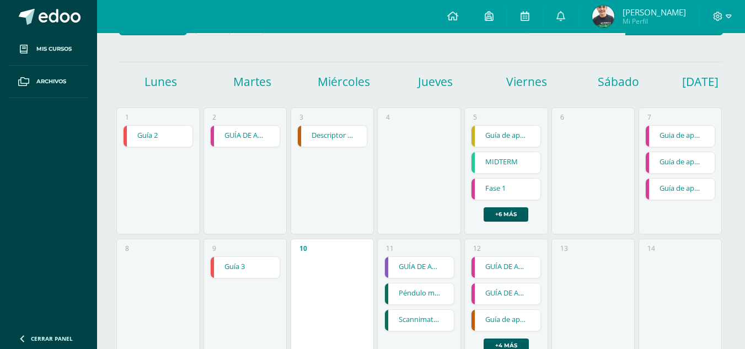
scroll to position [110, 0]
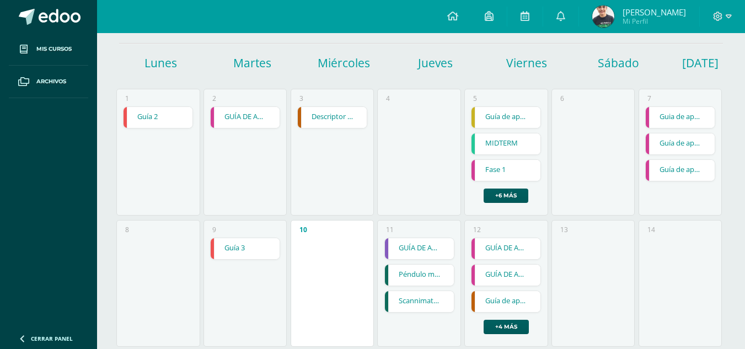
click at [678, 117] on link "Guia de aprendizaje 4" at bounding box center [680, 117] width 69 height 21
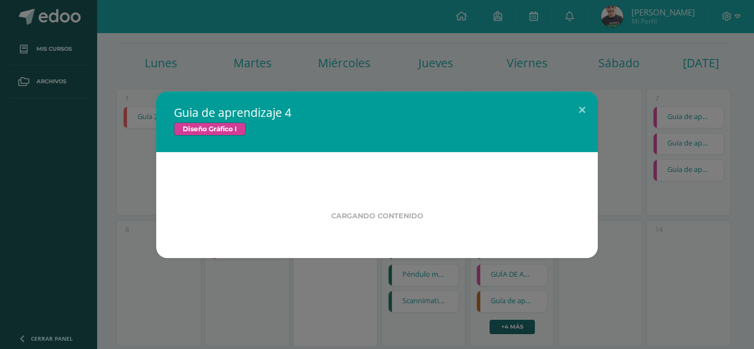
click at [671, 147] on div "Guia de aprendizaje 4 Diseño Gráfico I Cargando contenido" at bounding box center [376, 175] width 745 height 167
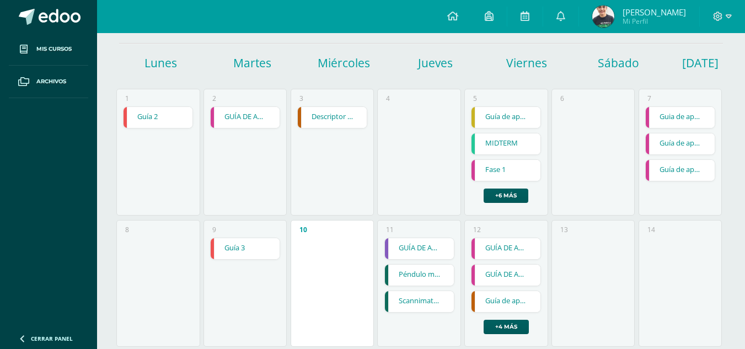
click at [503, 250] on link "GUÍA DE APRENDIZAJE 2" at bounding box center [506, 248] width 69 height 21
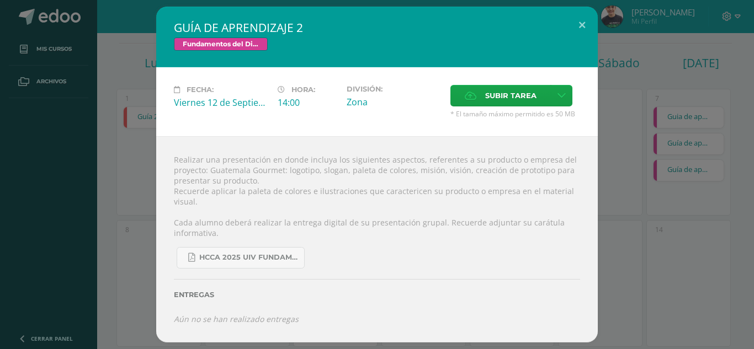
click at [96, 57] on div "GUÍA DE APRENDIZAJE 2 Fundamentos del Diseño Fecha: Viernes 12 de Septiembre Ho…" at bounding box center [376, 175] width 745 height 336
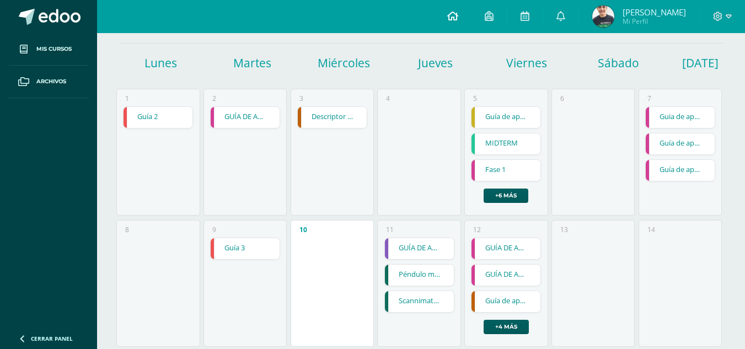
click at [450, 17] on link at bounding box center [453, 16] width 38 height 33
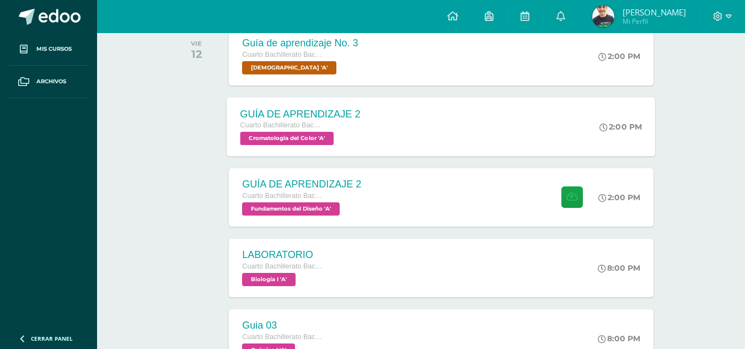
scroll to position [405, 0]
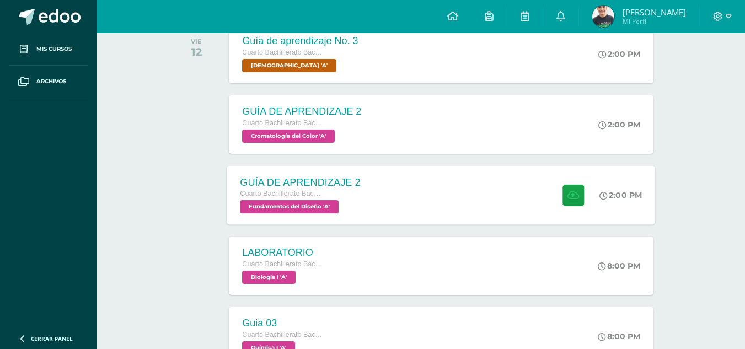
click at [407, 207] on div "GUÍA DE APRENDIZAJE 2 Cuarto Bachillerato Bachillerato en CCLL con Orientación …" at bounding box center [441, 195] width 429 height 59
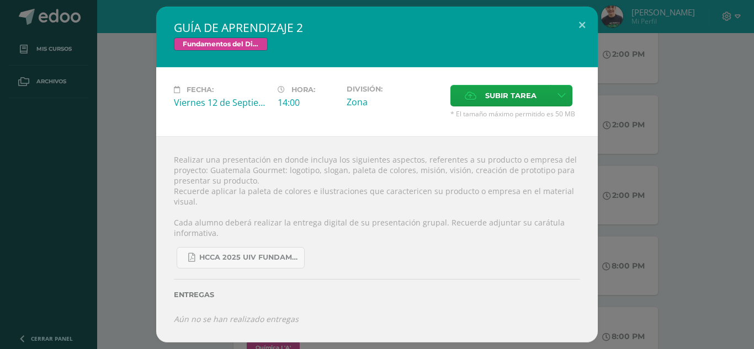
click at [610, 185] on div "GUÍA DE APRENDIZAJE 2 Fundamentos del Diseño Fecha: [DATE] Hora: 14:00 División:" at bounding box center [376, 175] width 745 height 336
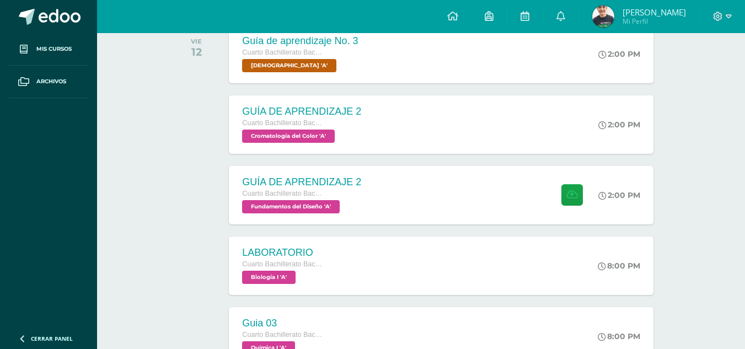
click at [281, 183] on div "GUÍA DE APRENDIZAJE 2" at bounding box center [301, 183] width 120 height 12
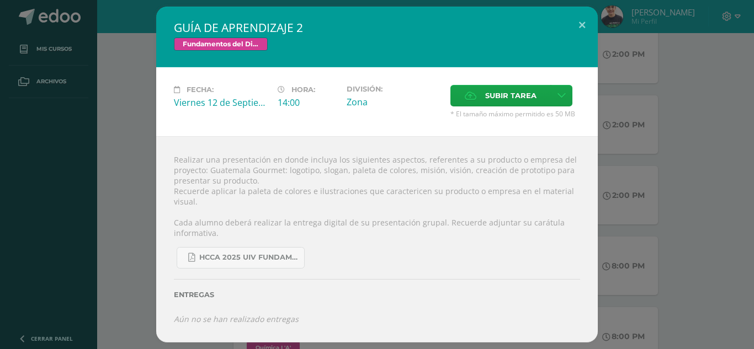
click at [642, 157] on div "GUÍA DE APRENDIZAJE 2 Fundamentos del Diseño Fecha: Viernes 12 de Septiembre Ho…" at bounding box center [376, 175] width 745 height 336
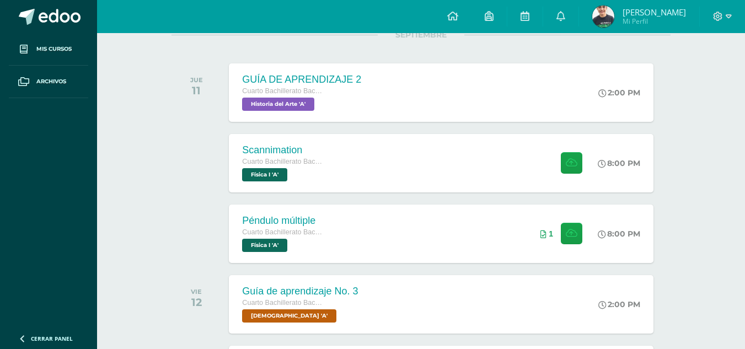
scroll to position [0, 0]
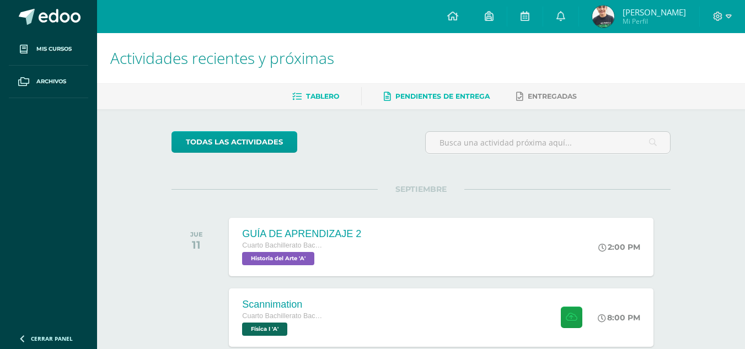
click at [449, 100] on span "Pendientes de entrega" at bounding box center [443, 96] width 94 height 8
click at [525, 1] on link at bounding box center [525, 16] width 35 height 33
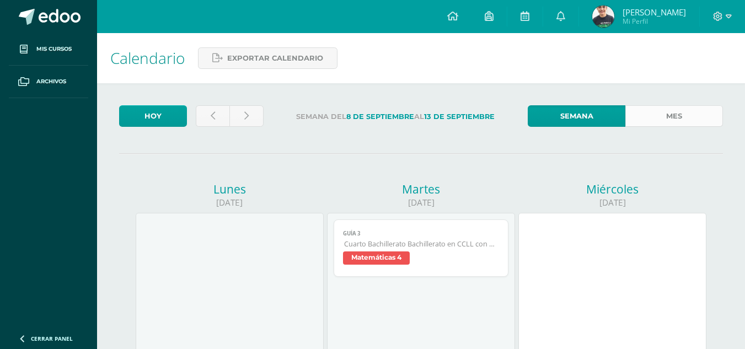
click at [692, 112] on link "Mes" at bounding box center [675, 116] width 98 height 22
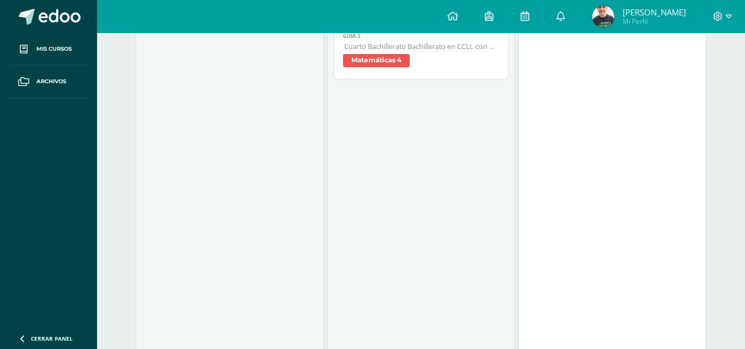
scroll to position [221, 0]
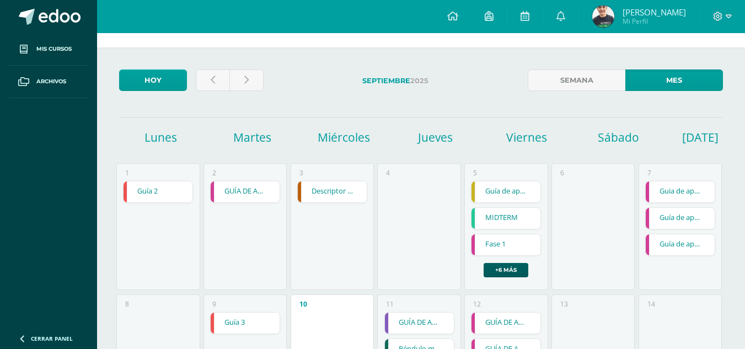
scroll to position [55, 0]
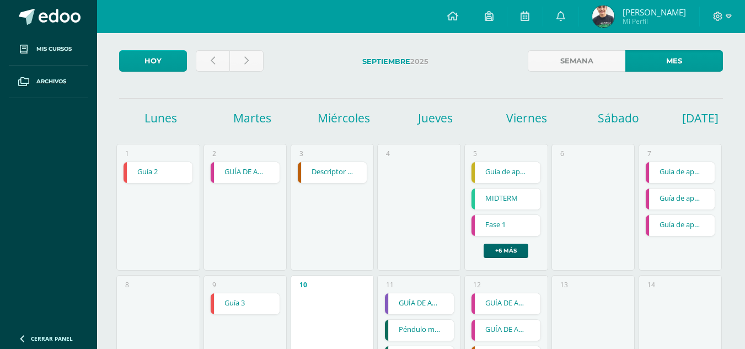
click at [519, 254] on link "+6 más" at bounding box center [506, 251] width 45 height 14
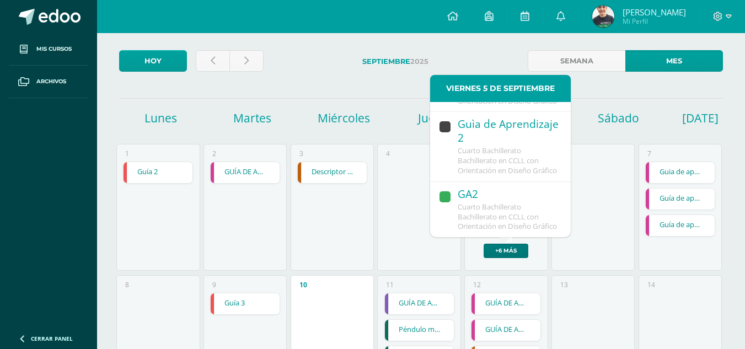
scroll to position [221, 0]
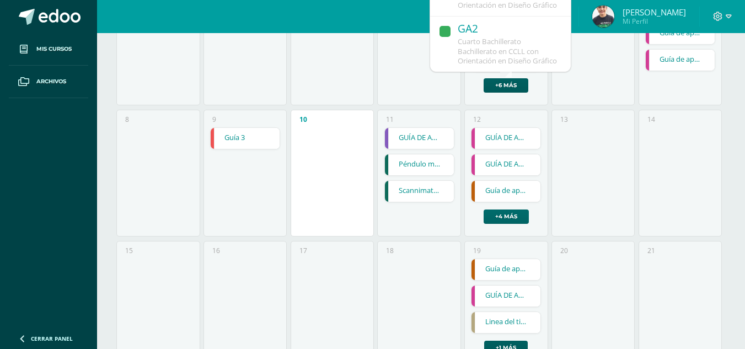
click at [529, 215] on link "+4 más" at bounding box center [506, 217] width 45 height 14
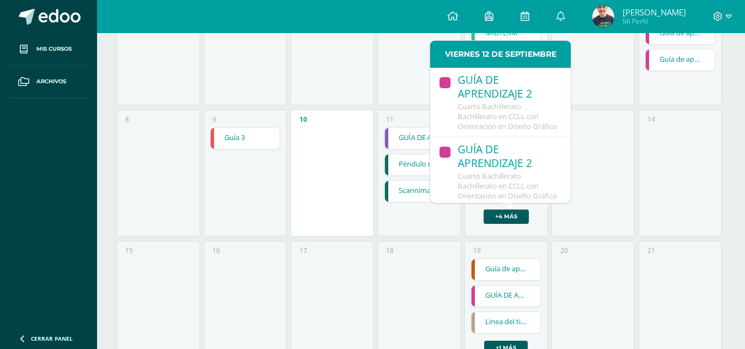
click at [366, 242] on div "17" at bounding box center [332, 304] width 83 height 127
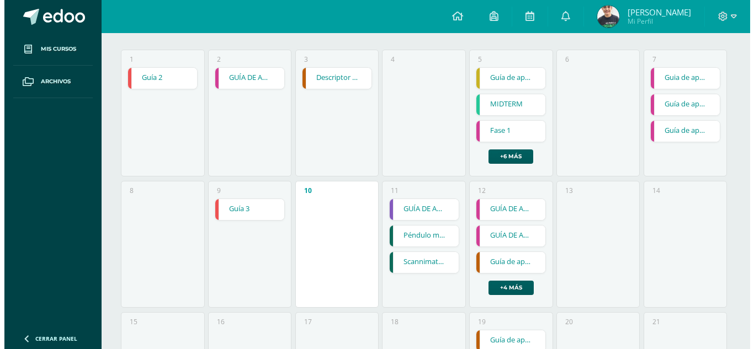
scroll to position [55, 0]
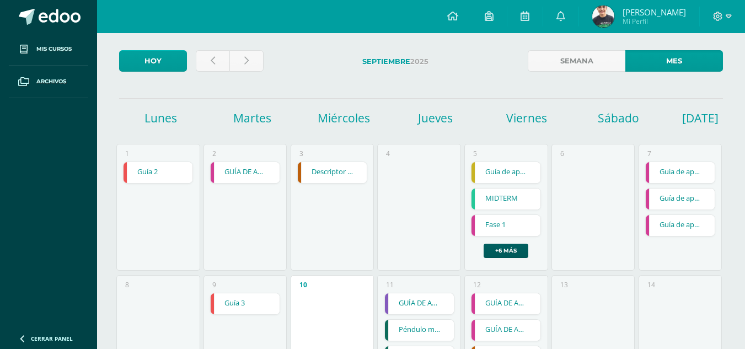
click at [249, 172] on link "GUÍA DE APRENDIZAJE 1" at bounding box center [245, 172] width 69 height 21
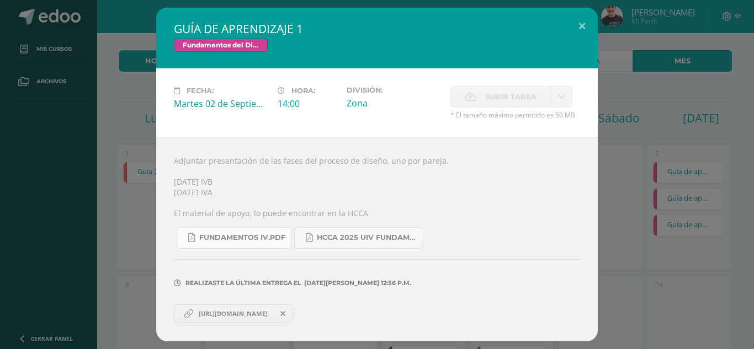
click at [273, 246] on link "FUNDAMENTOS IV.pdf" at bounding box center [234, 238] width 115 height 22
